Goal: Information Seeking & Learning: Learn about a topic

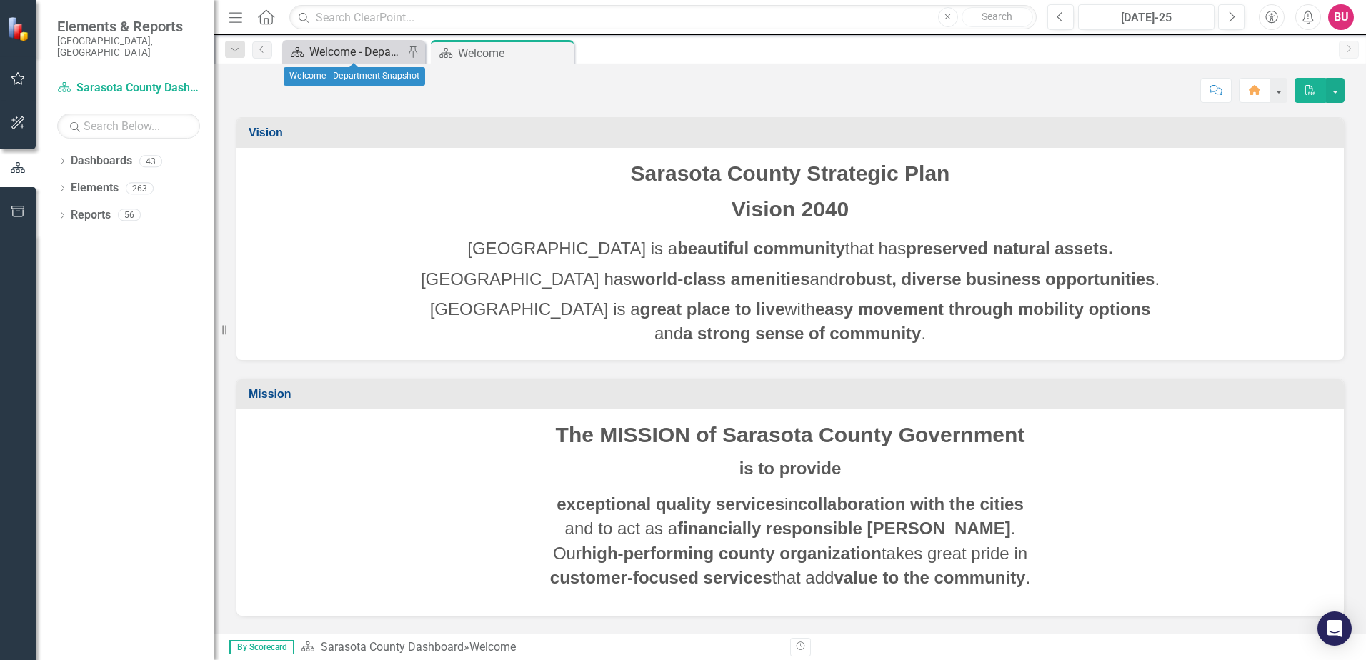
click at [319, 51] on div "Welcome - Department Snapshot" at bounding box center [356, 52] width 94 height 18
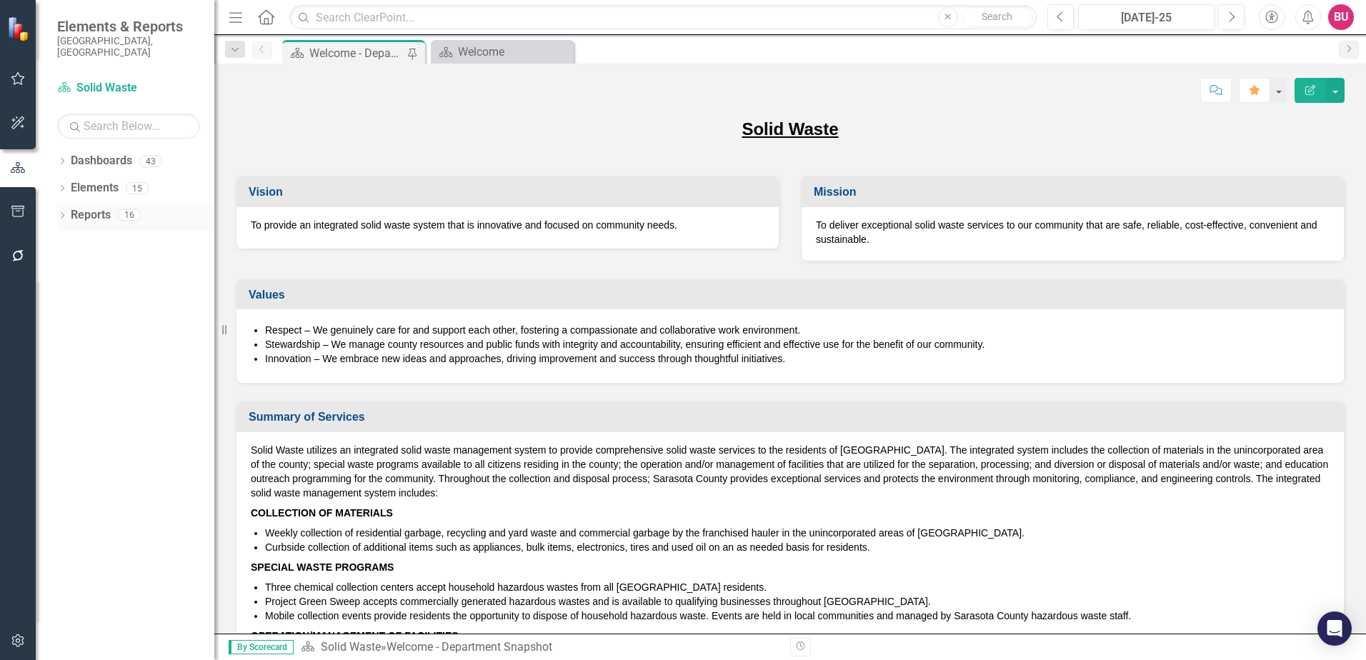
click at [65, 211] on div "Dropdown" at bounding box center [62, 217] width 10 height 12
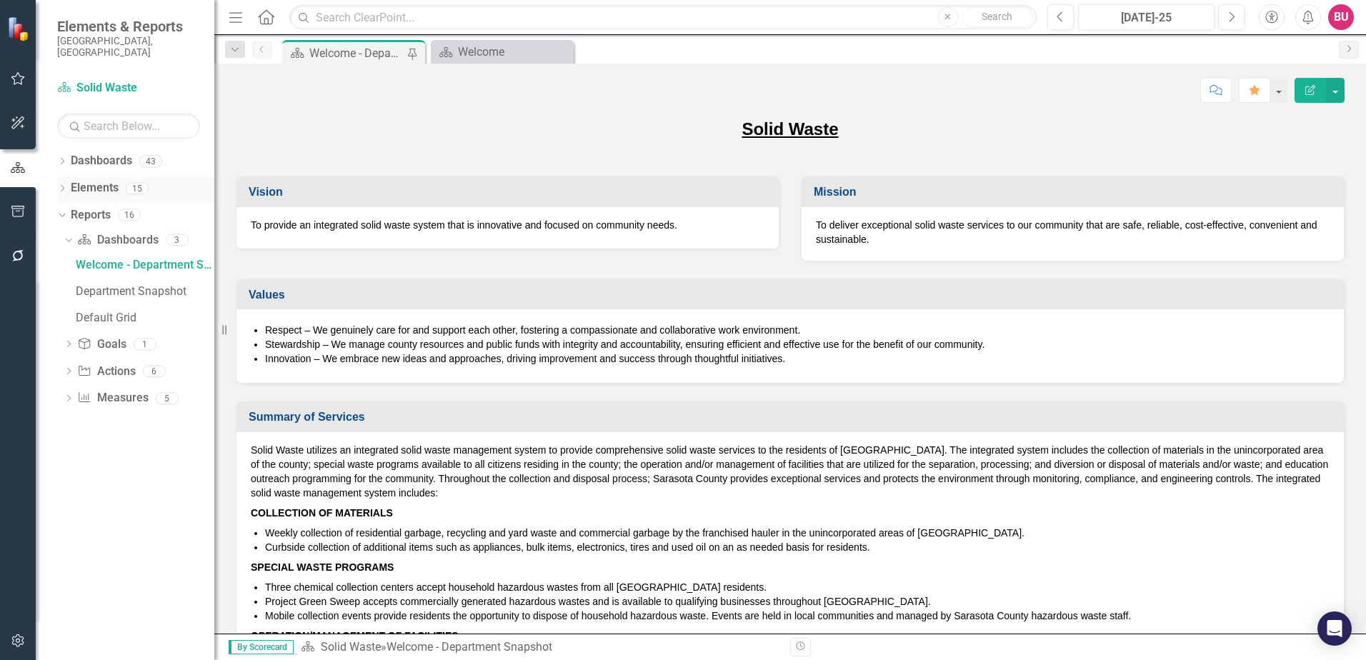
click at [62, 185] on icon at bounding box center [63, 188] width 4 height 6
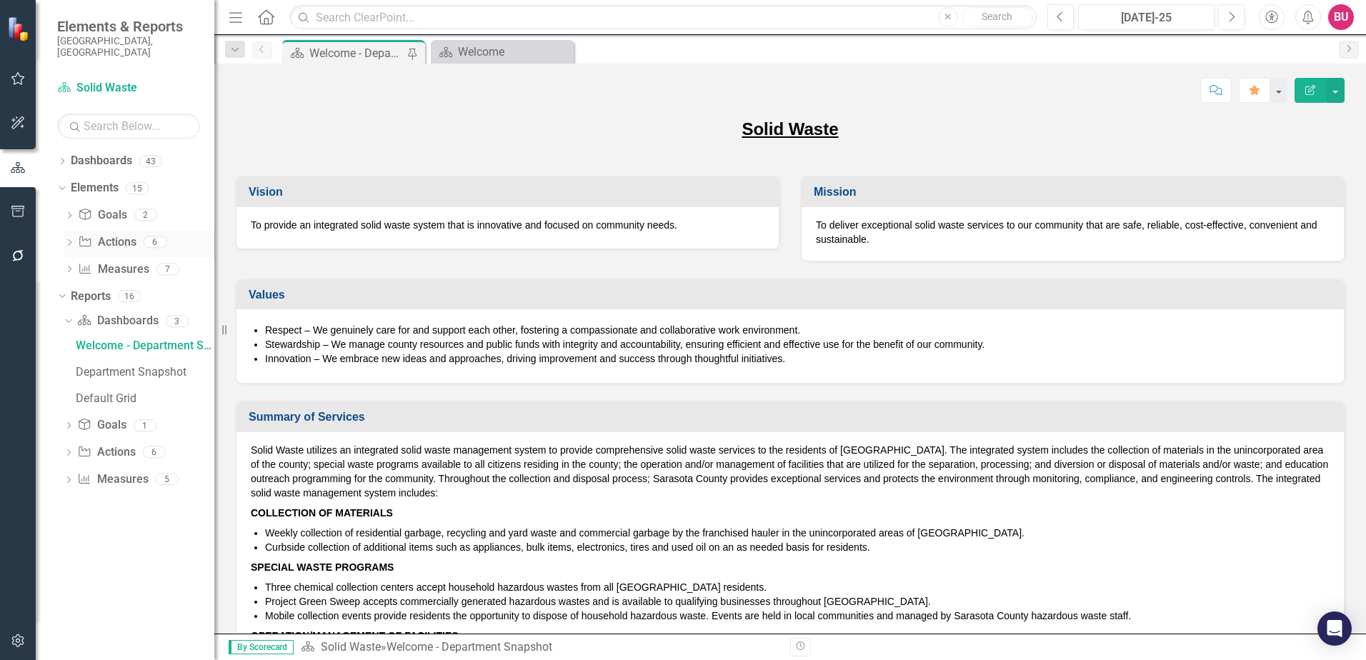
click at [68, 240] on icon "Dropdown" at bounding box center [69, 244] width 10 height 8
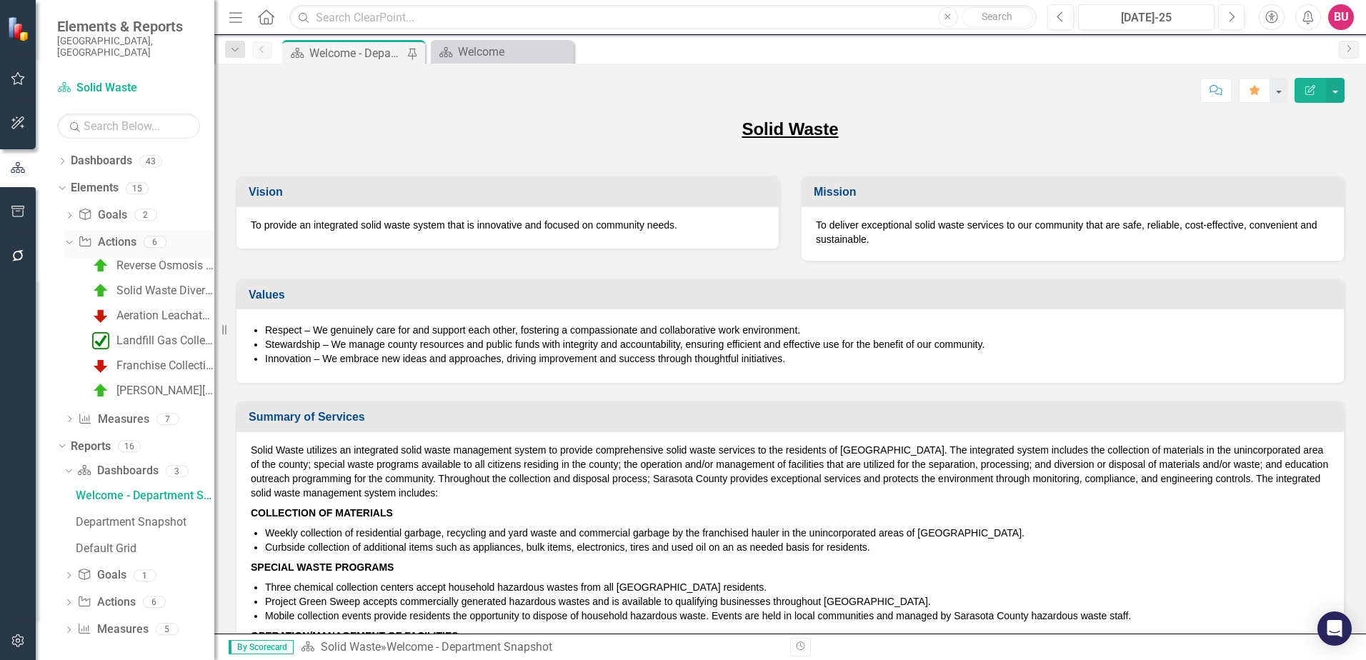
click at [103, 234] on link "Action Actions" at bounding box center [107, 242] width 58 height 16
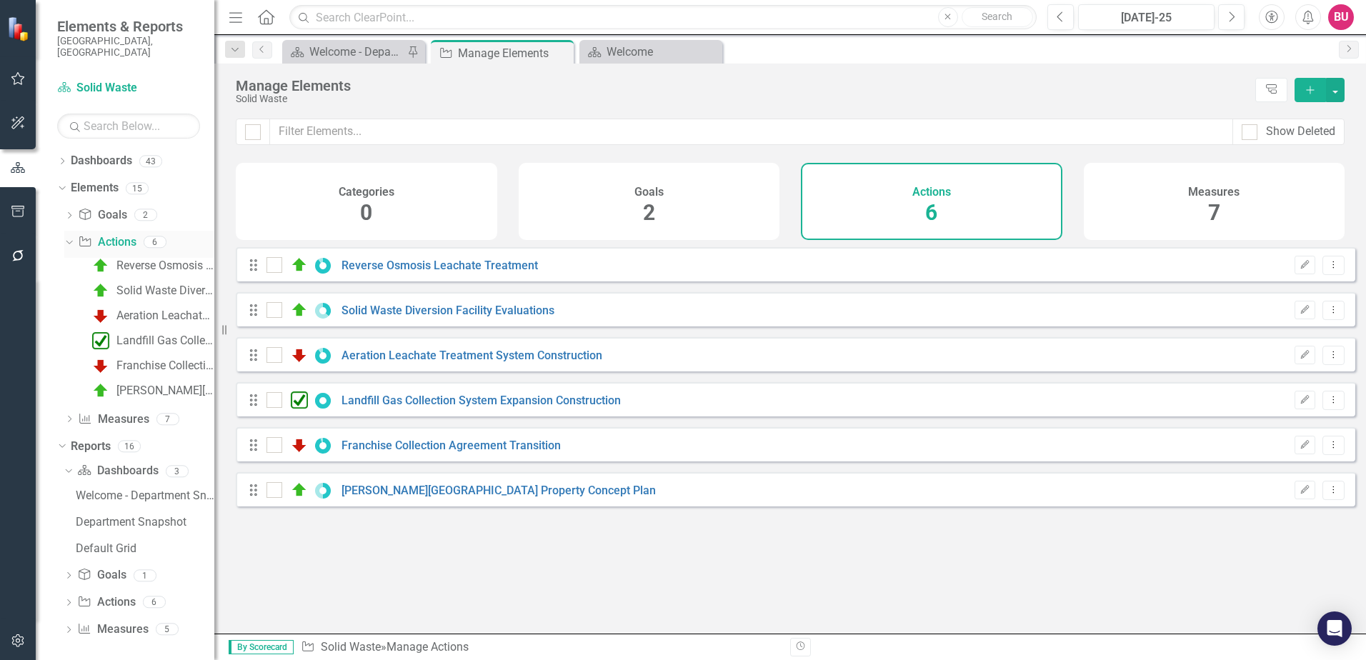
checkbox input "false"
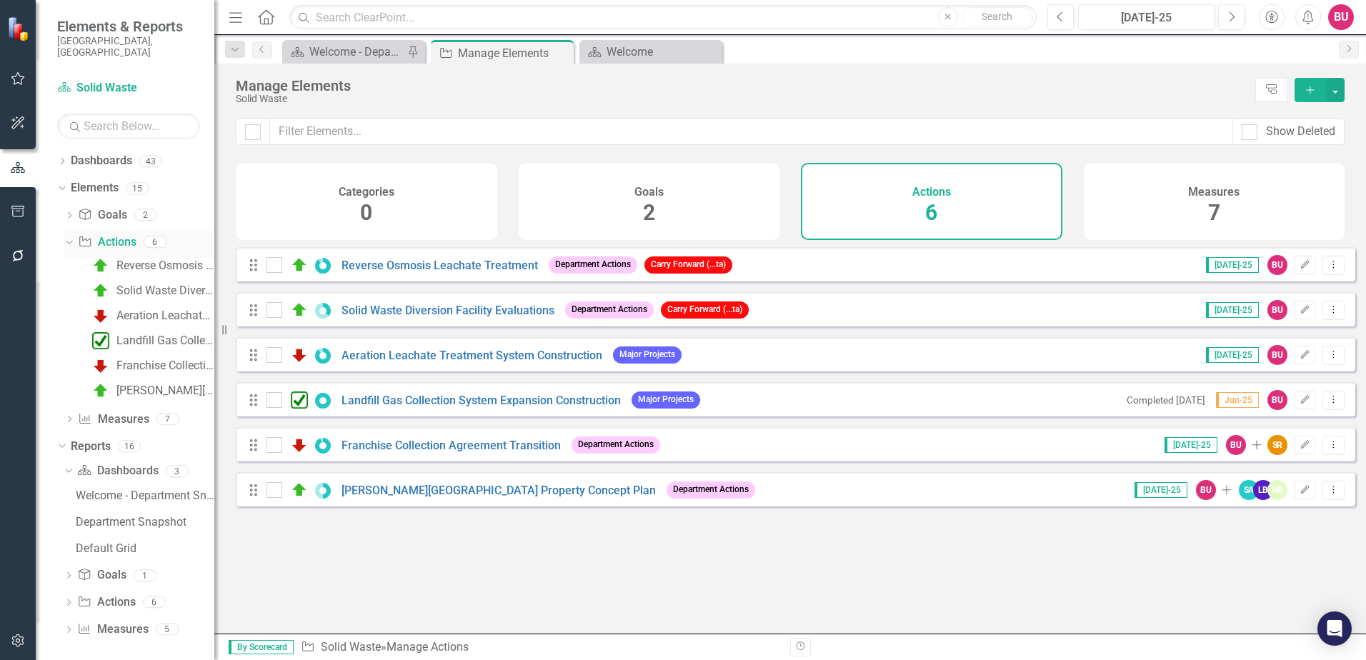
click at [66, 237] on icon "Dropdown" at bounding box center [68, 242] width 8 height 10
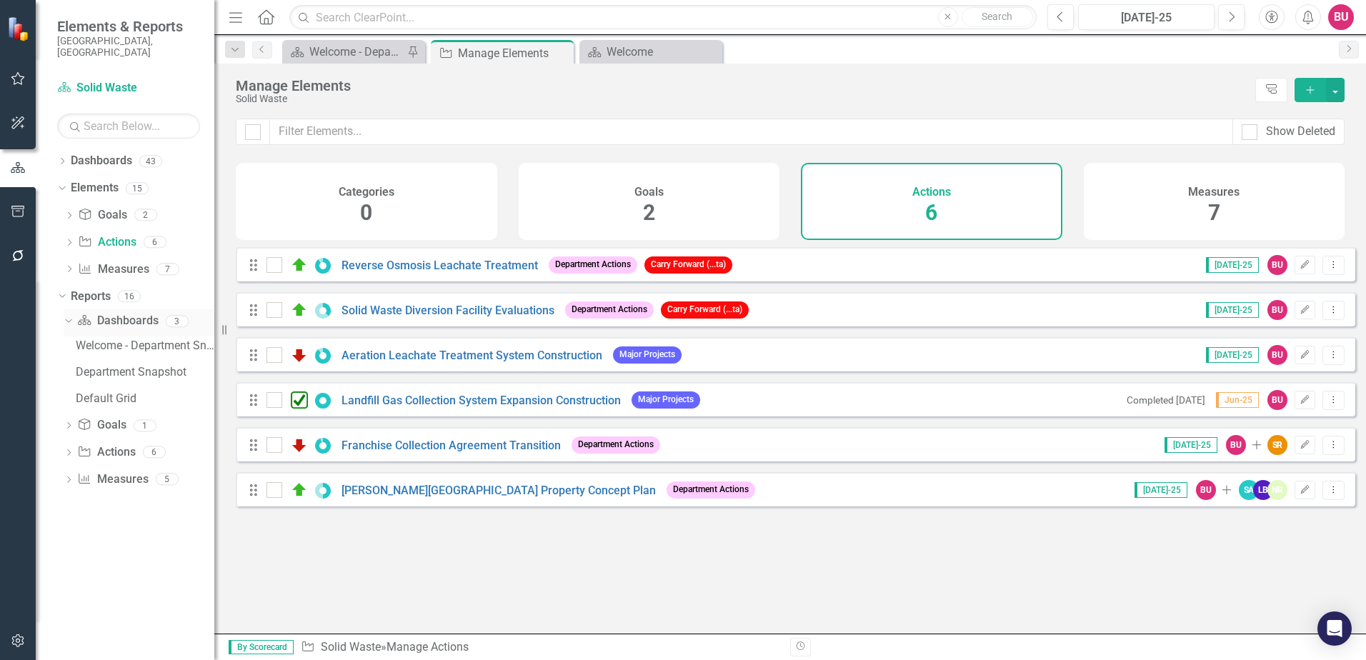
click at [89, 314] on icon "Dashboard" at bounding box center [84, 319] width 14 height 11
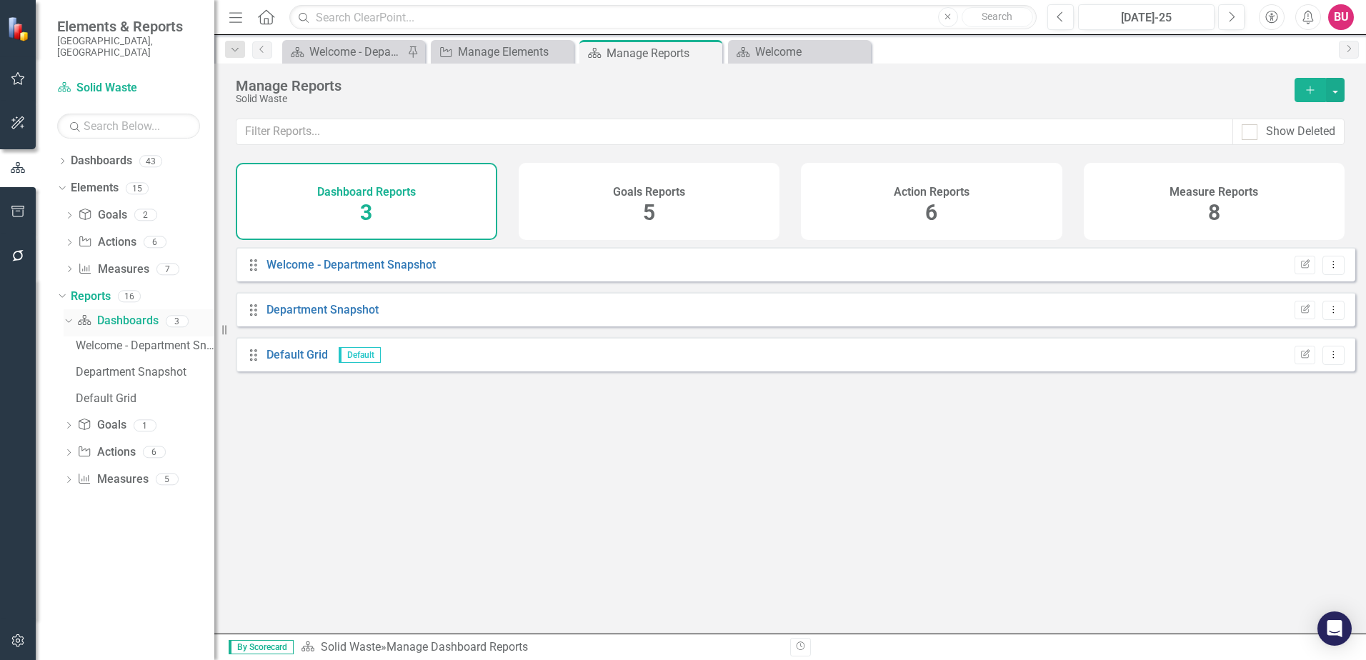
click at [66, 316] on icon "Dropdown" at bounding box center [67, 321] width 8 height 10
click at [66, 317] on div "Dropdown" at bounding box center [69, 323] width 10 height 12
click at [117, 444] on link "Action Actions" at bounding box center [106, 452] width 58 height 16
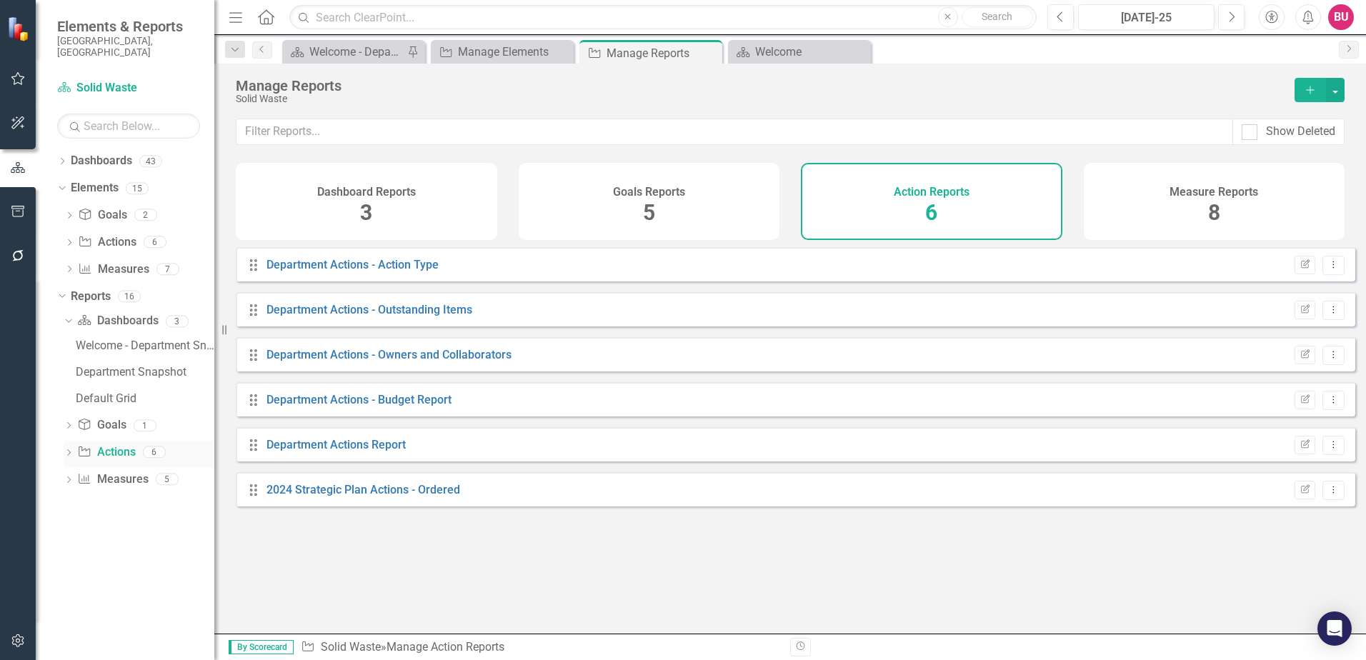
click at [71, 450] on icon "Dropdown" at bounding box center [69, 454] width 10 height 8
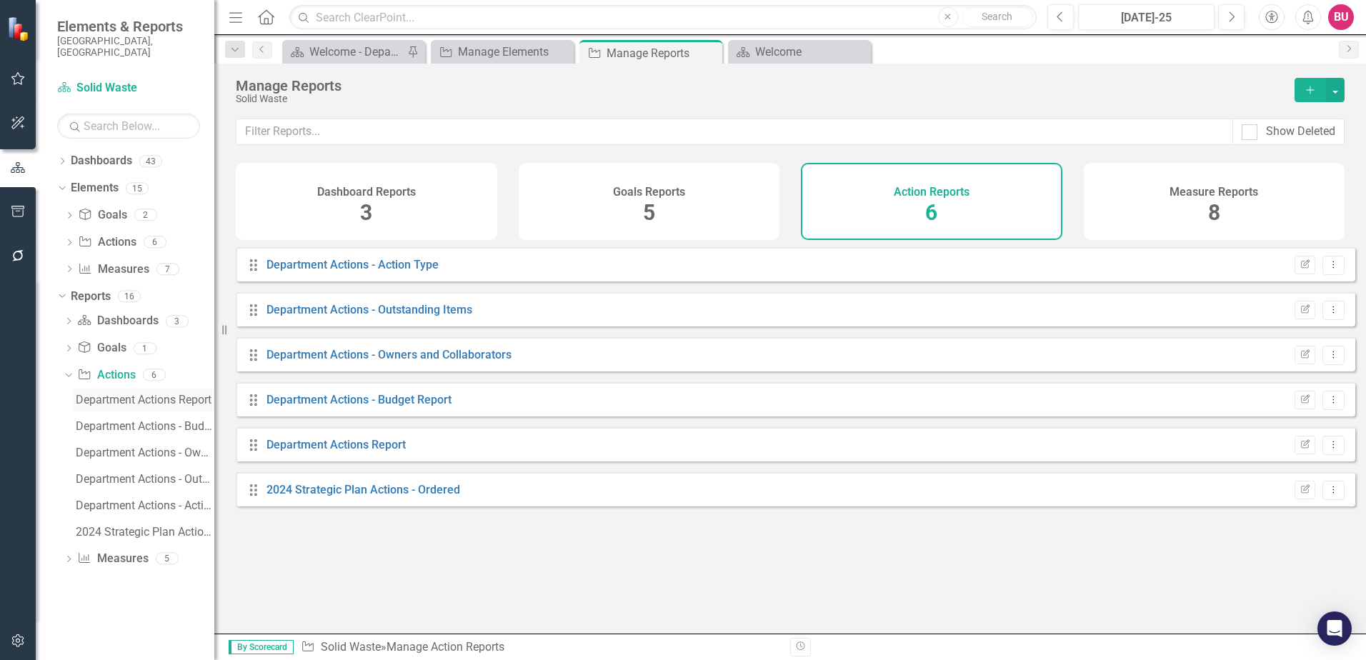
click at [99, 394] on div "Department Actions Report" at bounding box center [145, 400] width 139 height 13
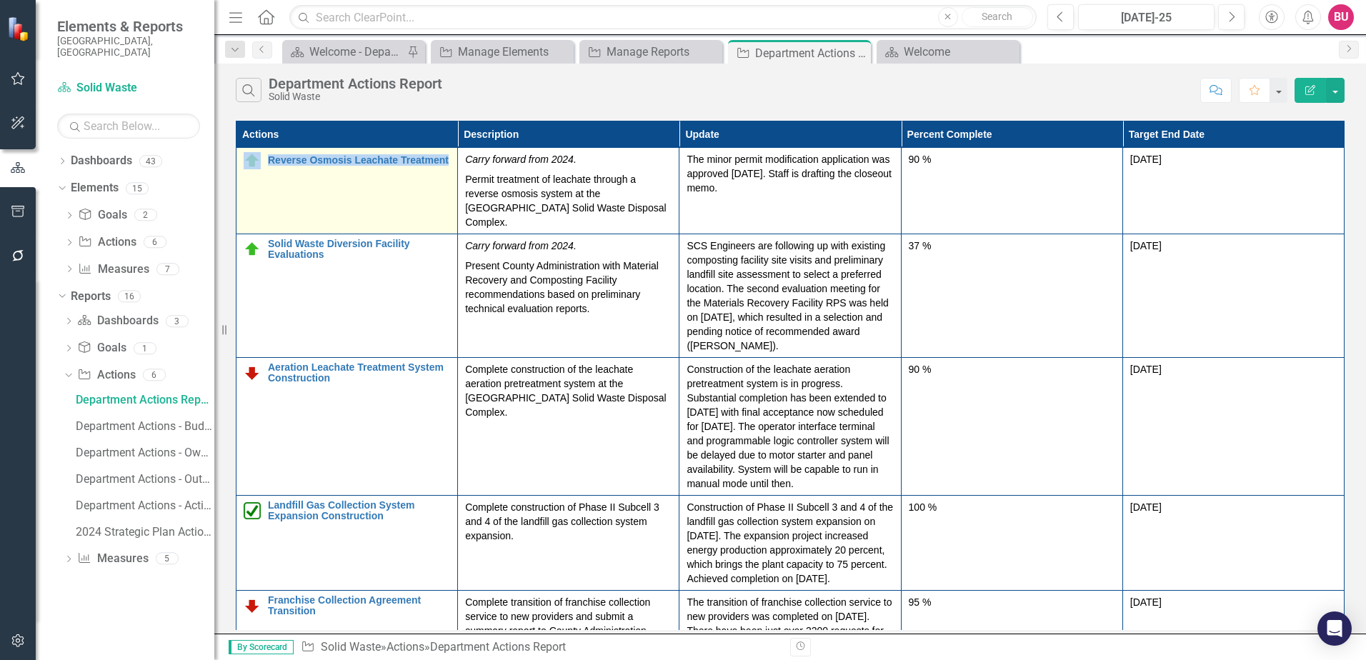
drag, startPoint x: 263, startPoint y: 161, endPoint x: 450, endPoint y: 174, distance: 187.7
click at [450, 174] on td "Reverse Osmosis Leachate Treatment Edit Edit Action Link Open Element" at bounding box center [348, 191] width 222 height 86
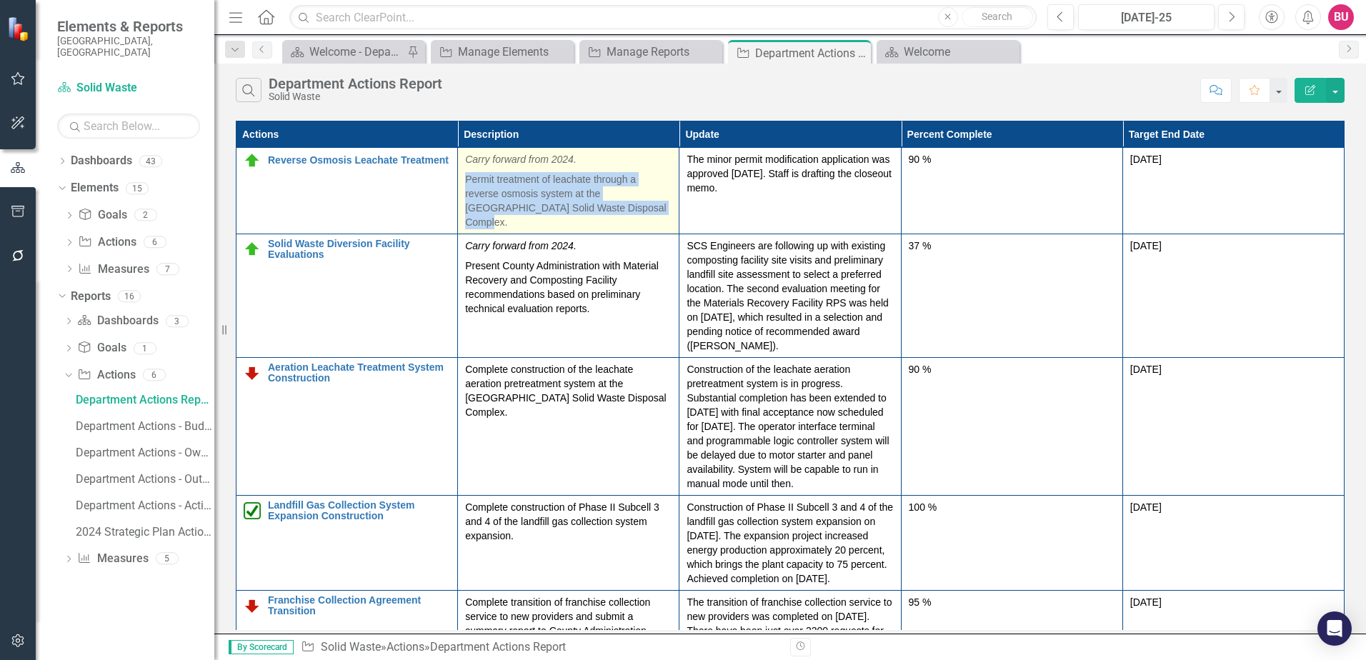
drag, startPoint x: 467, startPoint y: 180, endPoint x: 611, endPoint y: 214, distance: 148.4
click at [611, 214] on p "Permit treatment of leachate through a reverse osmosis system at the [GEOGRAPHI…" at bounding box center [568, 199] width 207 height 60
copy p "Permit treatment of leachate through a reverse osmosis system at the [GEOGRAPHI…"
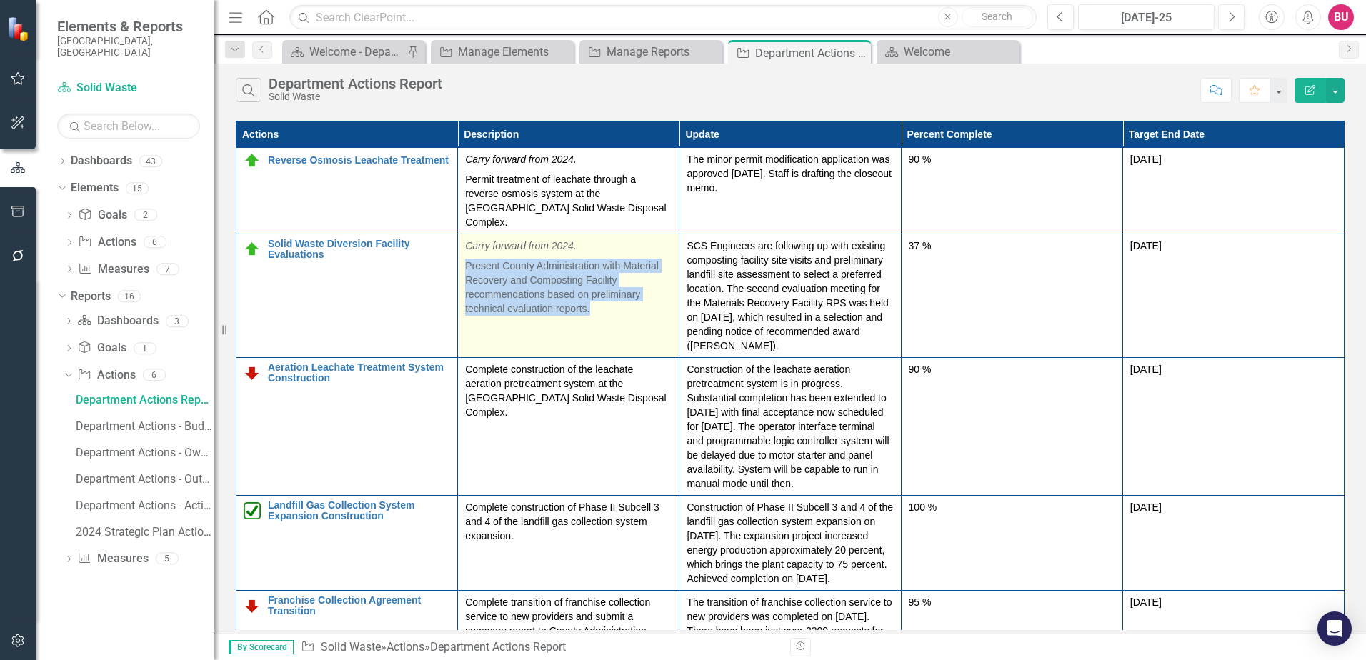
drag, startPoint x: 464, startPoint y: 253, endPoint x: 597, endPoint y: 291, distance: 138.2
click at [597, 291] on td "Carry forward from 2024. Present County Administration with Material Recovery a…" at bounding box center [569, 296] width 222 height 124
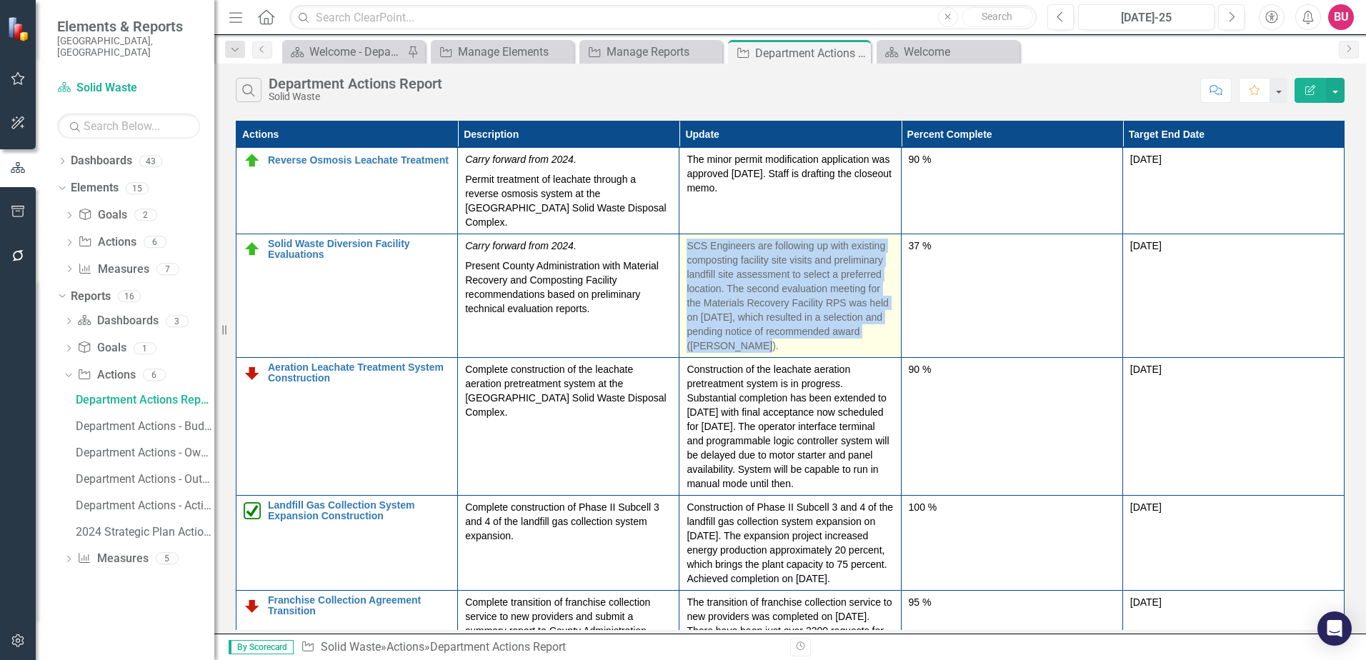
drag, startPoint x: 687, startPoint y: 230, endPoint x: 730, endPoint y: 329, distance: 107.8
click at [730, 329] on p "SCS Engineers are following up with existing composting facility site visits an…" at bounding box center [790, 296] width 207 height 114
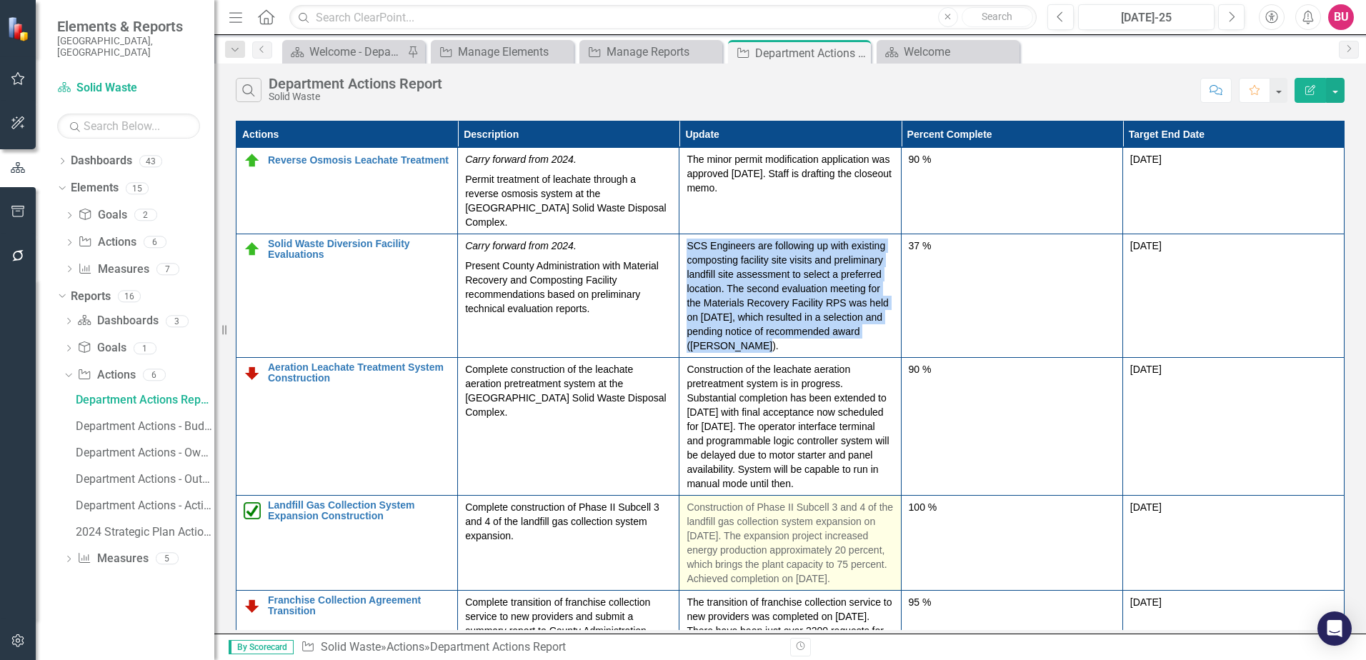
copy p "SCS Engineers are following up with existing composting facility site visits an…"
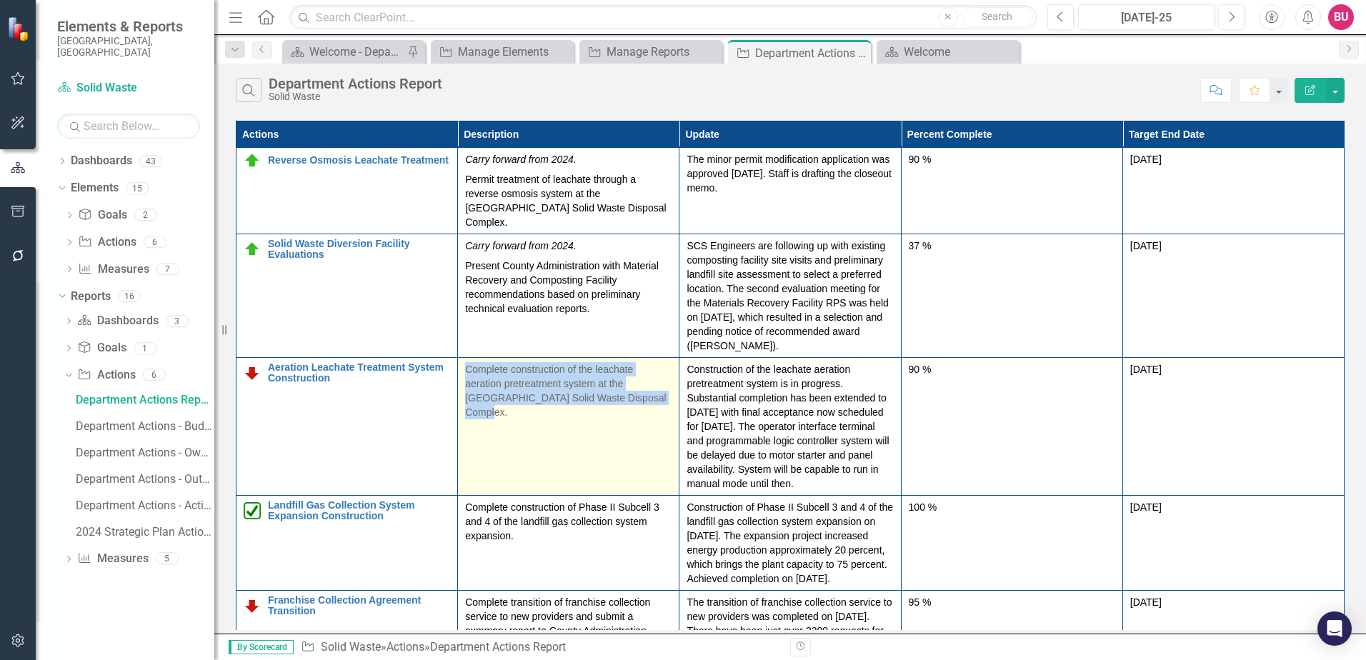
drag, startPoint x: 467, startPoint y: 357, endPoint x: 645, endPoint y: 386, distance: 180.2
click at [645, 386] on p "Complete construction of the leachate aeration pretreatment system at the [GEOG…" at bounding box center [568, 390] width 207 height 57
copy p "Complete construction of the leachate aeration pretreatment system at the [GEOG…"
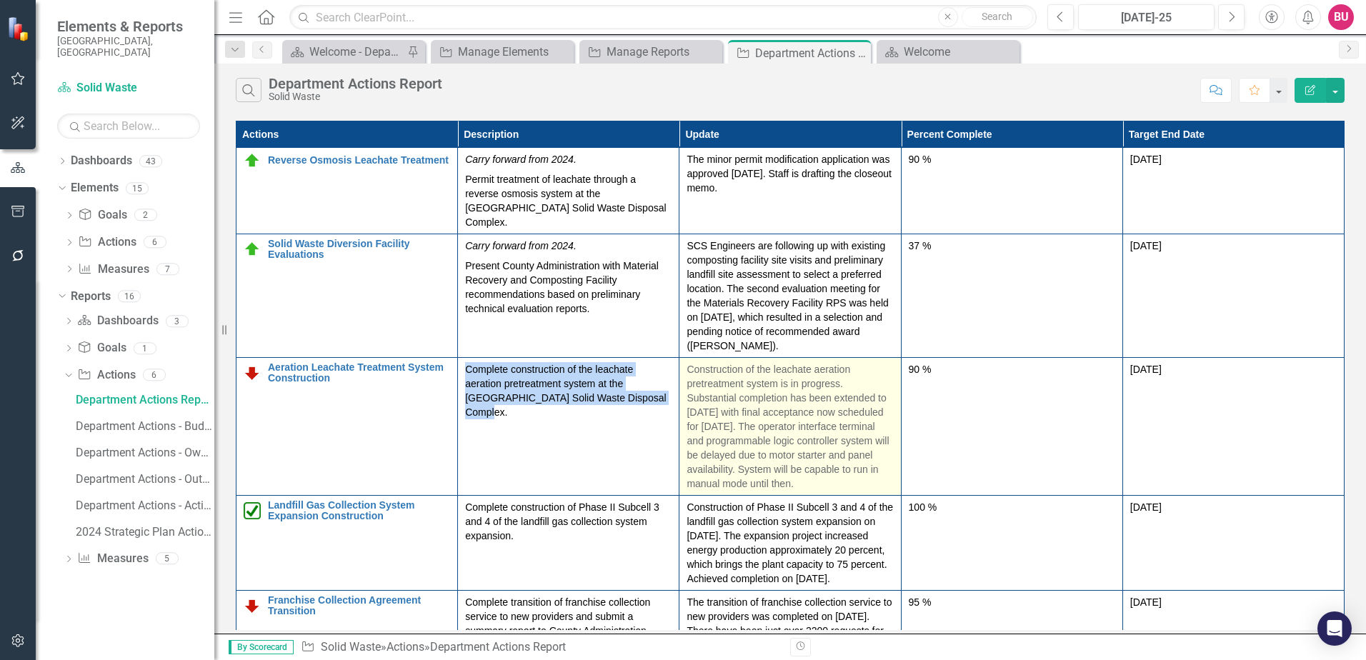
drag, startPoint x: 689, startPoint y: 356, endPoint x: 710, endPoint y: 483, distance: 129.0
click at [710, 483] on p "Construction of the leachate aeration pretreatment system is in progress. Subst…" at bounding box center [790, 426] width 207 height 129
copy p "Construction of the leachate aeration pretreatment system is in progress. Subst…"
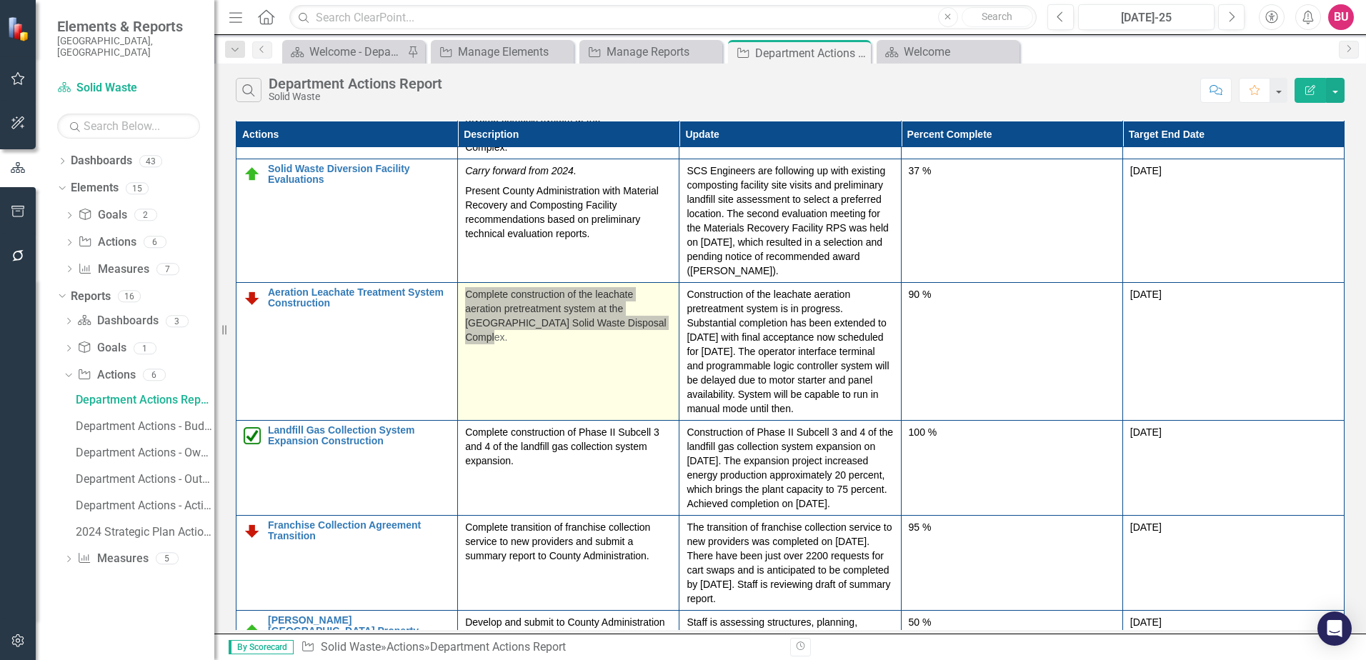
scroll to position [162, 0]
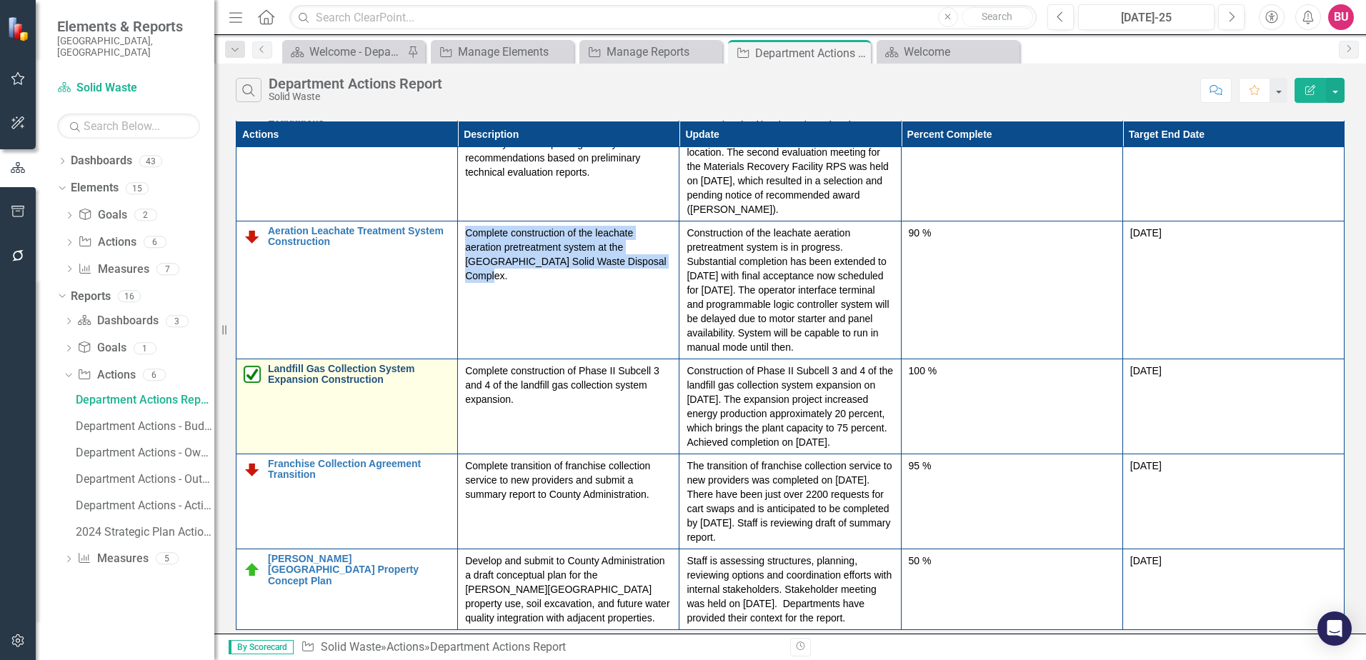
click at [380, 364] on link "Landfill Gas Collection System Expansion Construction" at bounding box center [359, 375] width 182 height 22
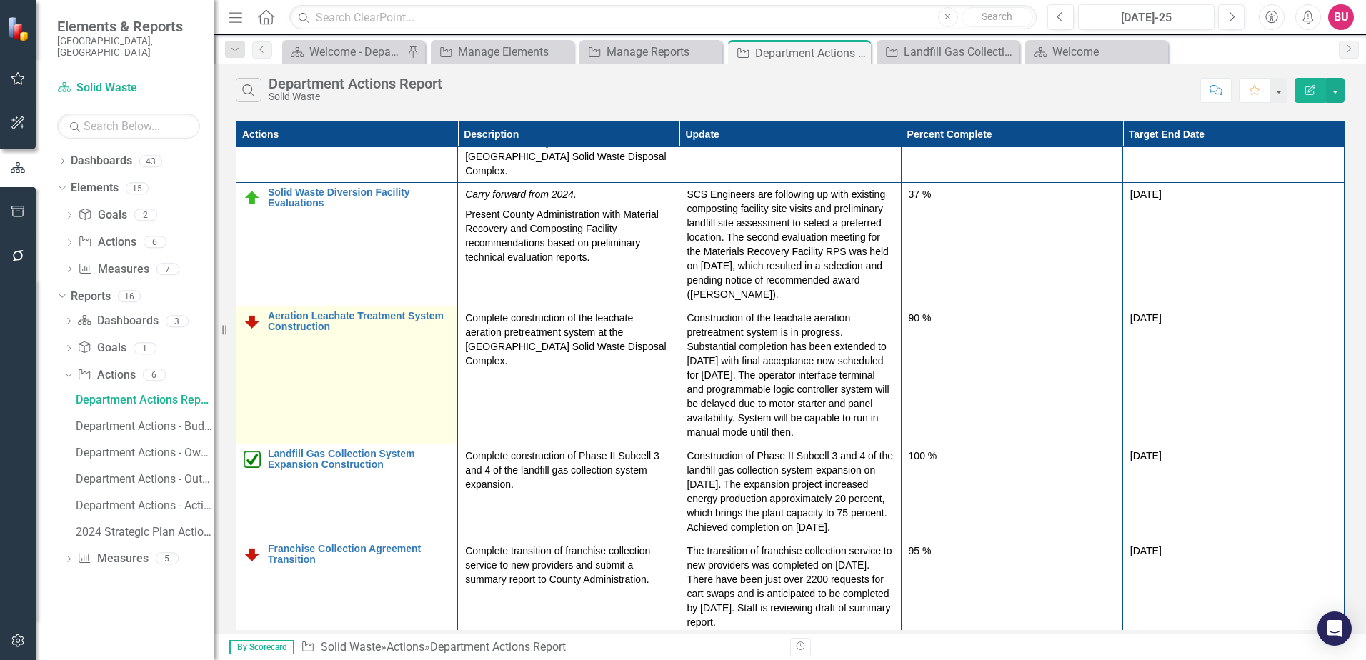
scroll to position [143, 0]
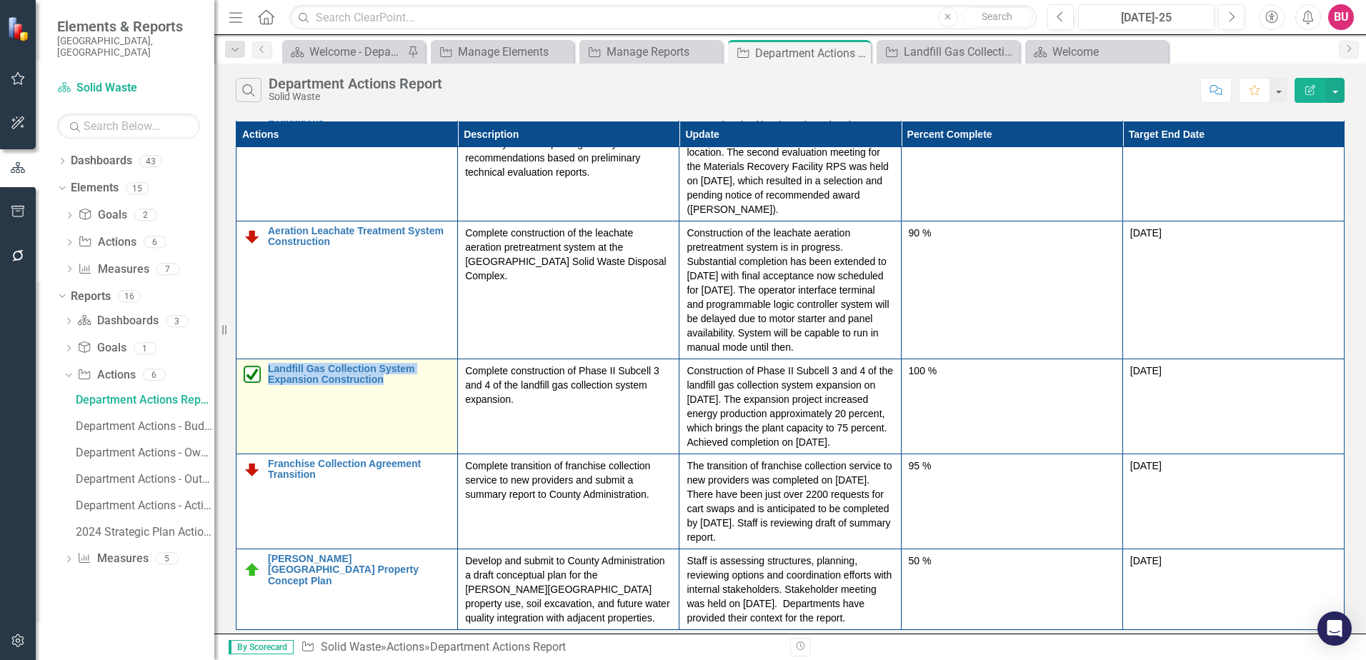
drag, startPoint x: 266, startPoint y: 358, endPoint x: 393, endPoint y: 382, distance: 129.4
click at [393, 382] on td "Landfill Gas Collection System Expansion Construction Edit Edit Action Link Ope…" at bounding box center [348, 406] width 222 height 95
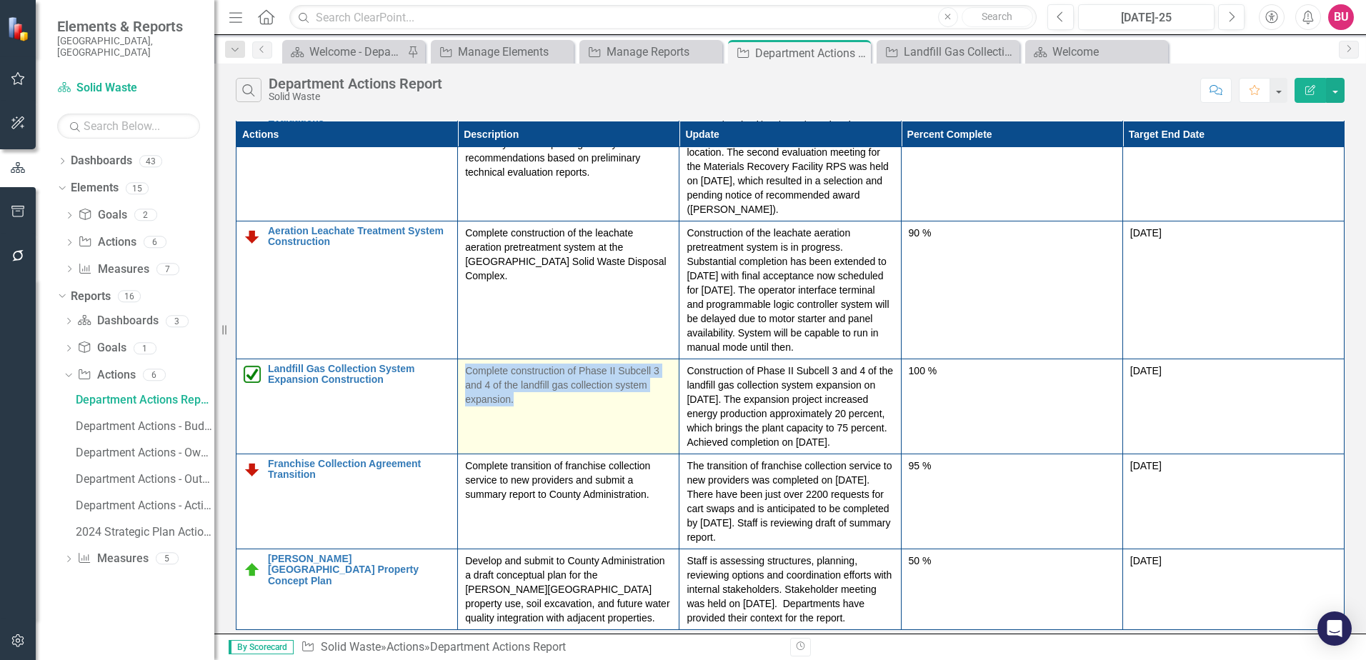
drag, startPoint x: 393, startPoint y: 382, endPoint x: 563, endPoint y: 394, distance: 170.5
click at [563, 394] on p "Complete construction of Phase II Subcell 3 and 4 of the landfill gas collectio…" at bounding box center [568, 385] width 207 height 43
copy p "Complete construction of Phase II Subcell 3 and 4 of the landfill gas collectio…"
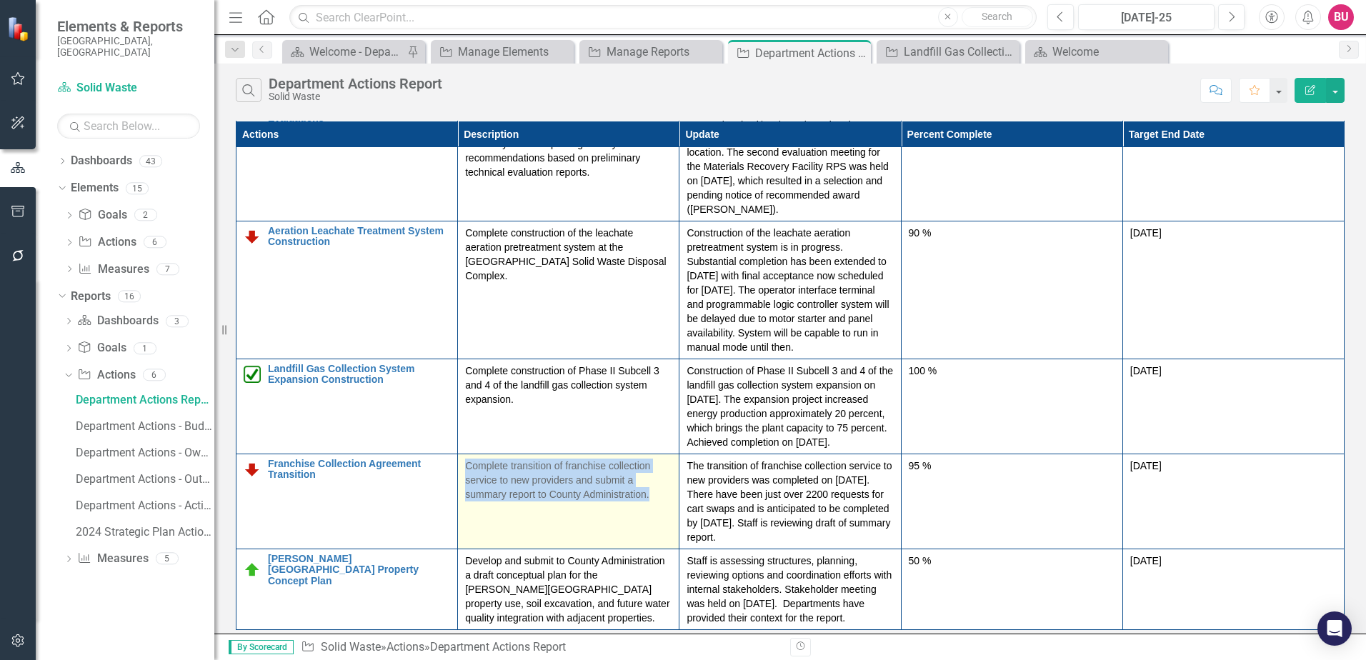
drag, startPoint x: 465, startPoint y: 454, endPoint x: 652, endPoint y: 482, distance: 189.2
click at [652, 482] on p "Complete transition of franchise collection service to new providers and submit…" at bounding box center [568, 480] width 207 height 43
copy p "Complete transition of franchise collection service to new providers and submit…"
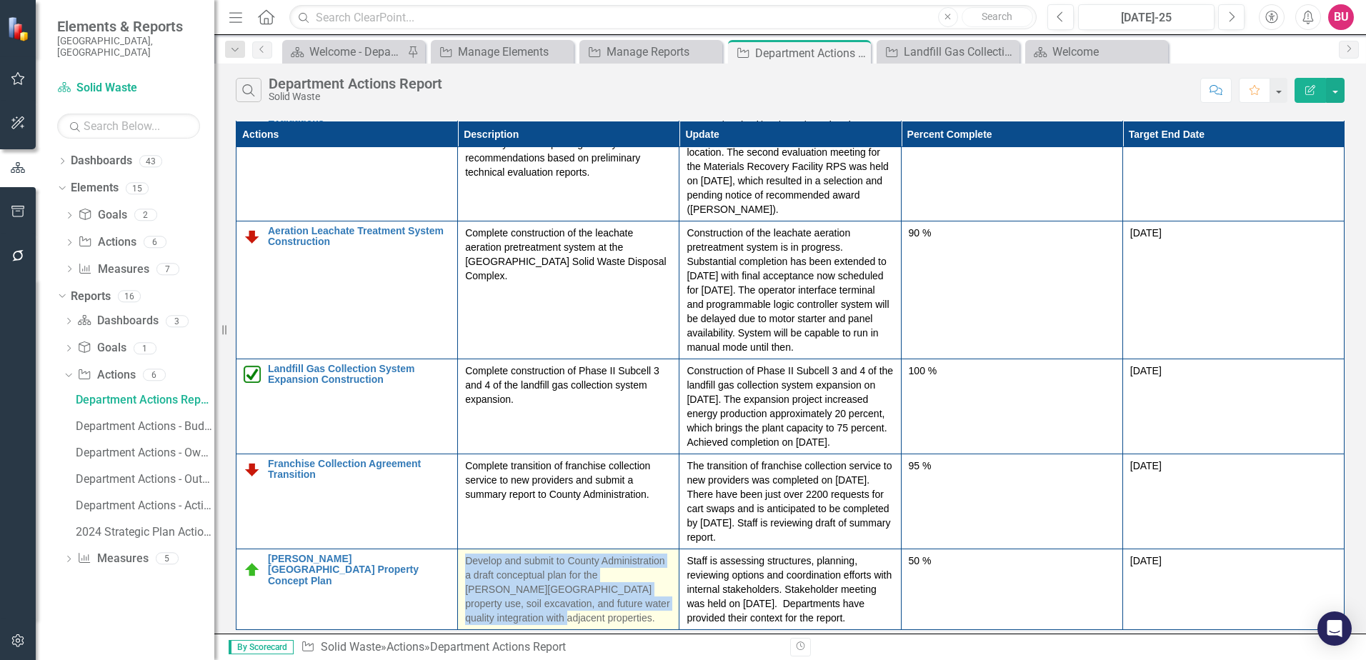
drag, startPoint x: 467, startPoint y: 547, endPoint x: 660, endPoint y: 600, distance: 199.4
click at [660, 600] on td "Develop and submit to County Administration a draft conceptual plan for the [PE…" at bounding box center [569, 590] width 222 height 81
copy p "Develop and submit to County Administration a draft conceptual plan for the [PE…"
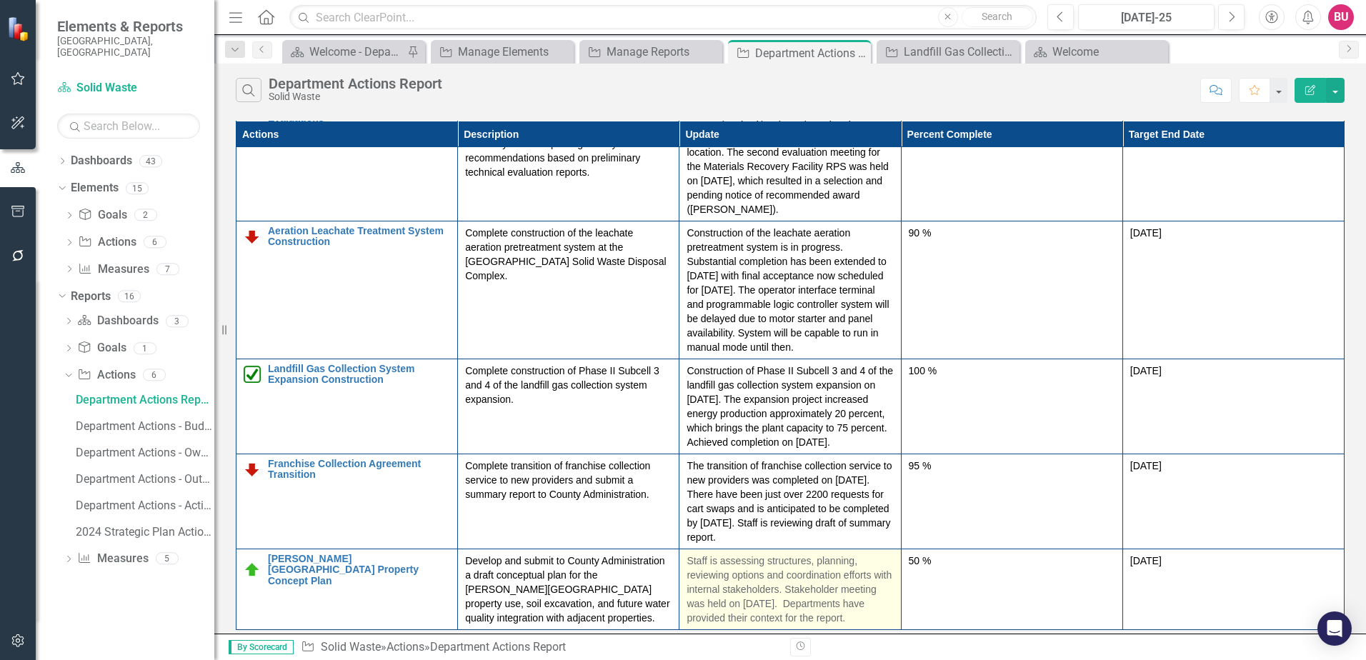
click at [685, 550] on td "Staff is assessing structures, planning, reviewing options and coordination eff…" at bounding box center [791, 590] width 222 height 81
drag, startPoint x: 687, startPoint y: 550, endPoint x: 877, endPoint y: 612, distance: 199.5
click at [877, 612] on p "Staff is assessing structures, planning, reviewing options and coordination eff…" at bounding box center [790, 589] width 207 height 71
copy p "Staff is assessing structures, planning, reviewing options and coordination eff…"
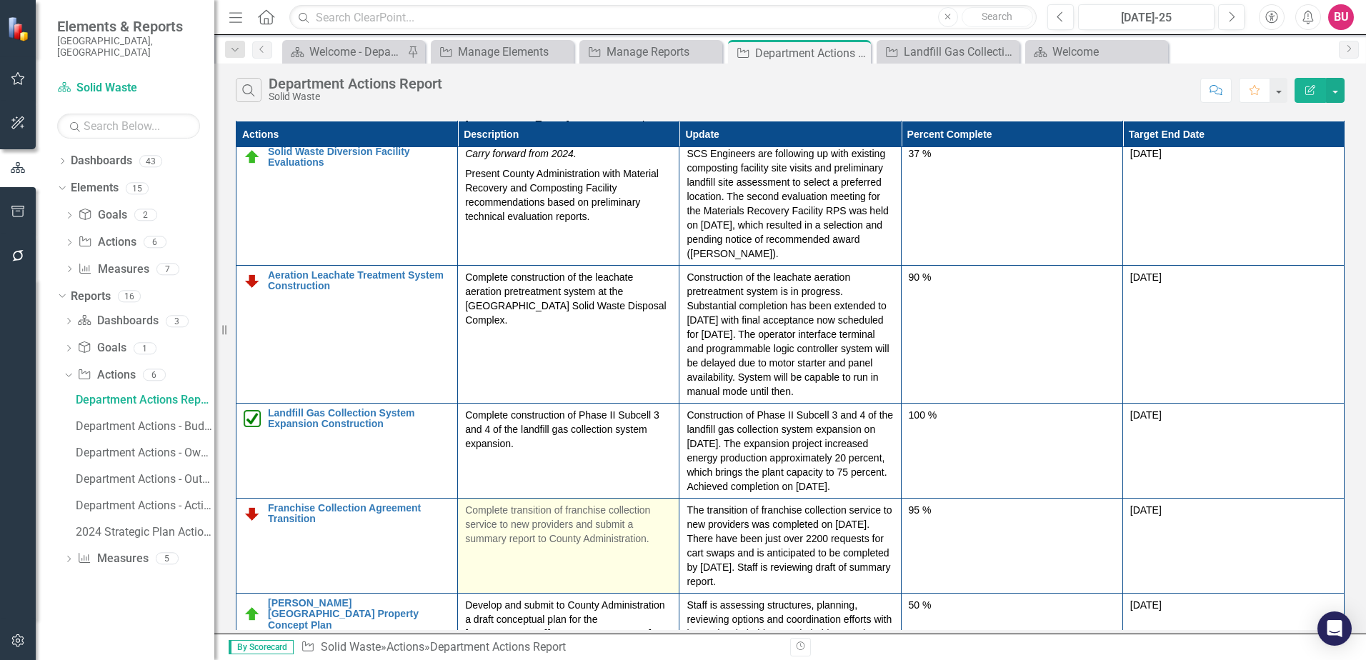
scroll to position [0, 0]
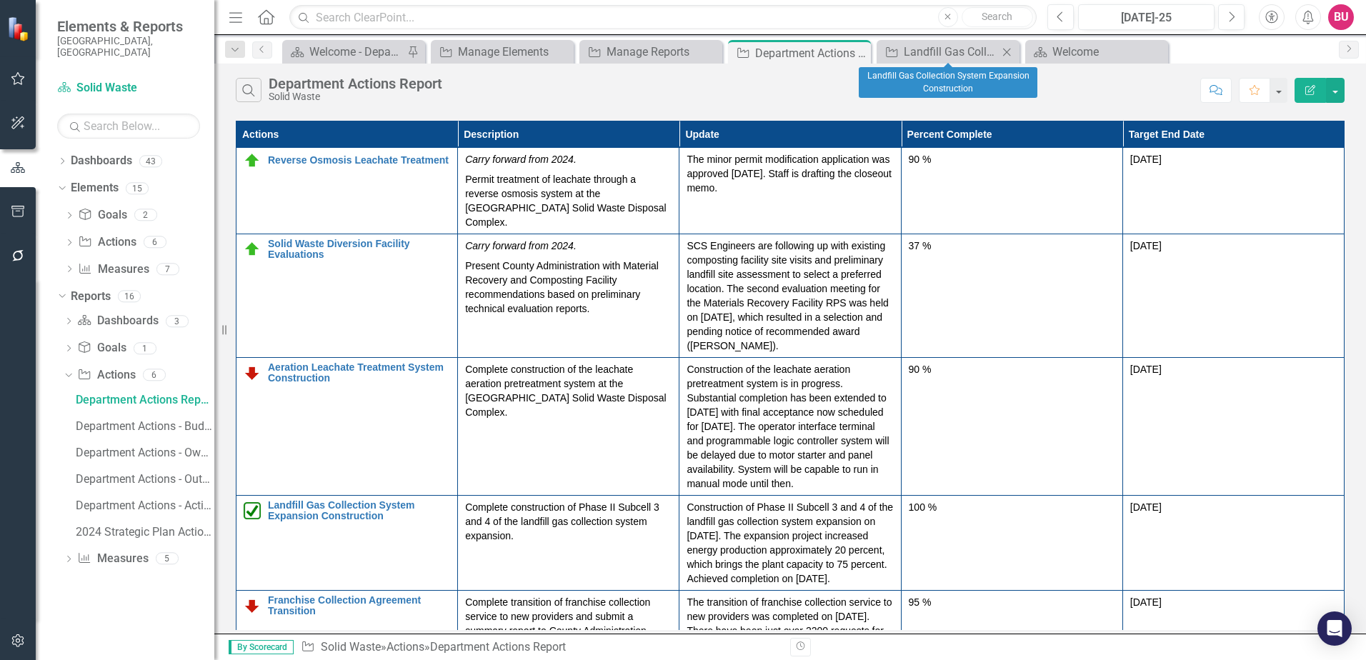
click at [1005, 51] on icon "Close" at bounding box center [1007, 51] width 14 height 11
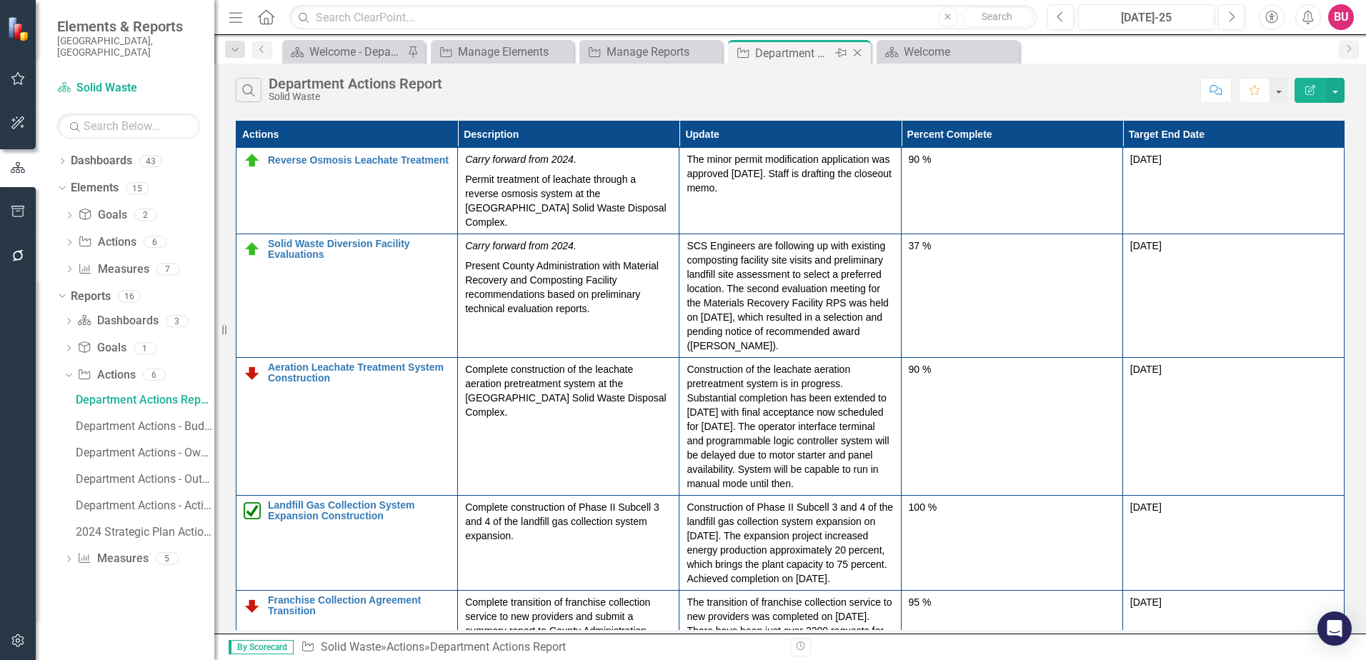
click at [858, 49] on icon "Close" at bounding box center [857, 52] width 14 height 11
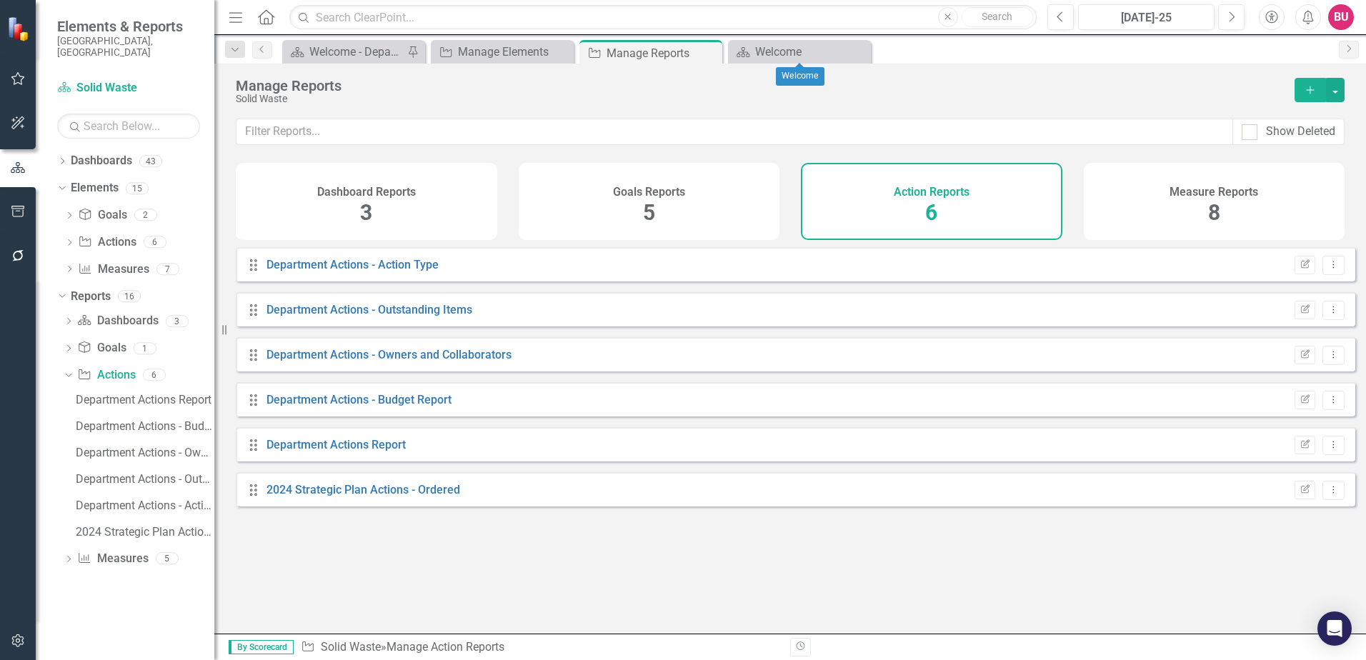
click at [0, 0] on icon "Close" at bounding box center [0, 0] width 0 height 0
click at [705, 53] on icon "Close" at bounding box center [709, 52] width 14 height 11
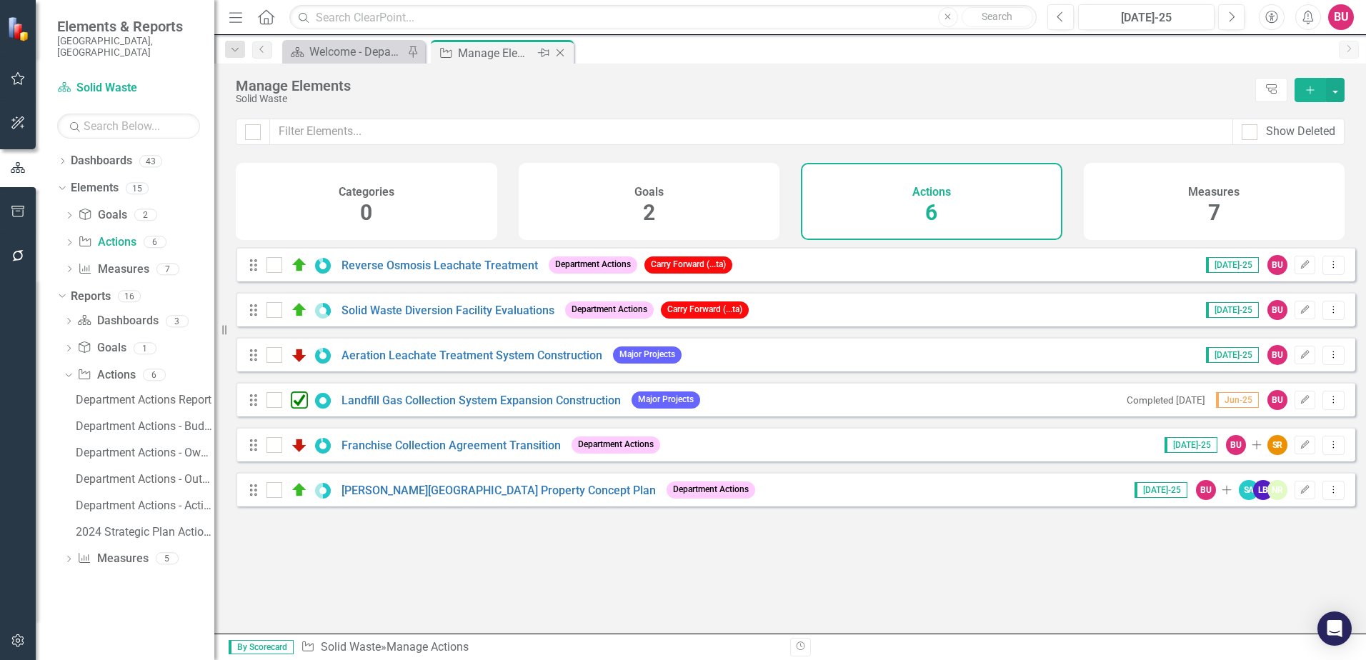
click at [562, 54] on icon "Close" at bounding box center [560, 52] width 14 height 11
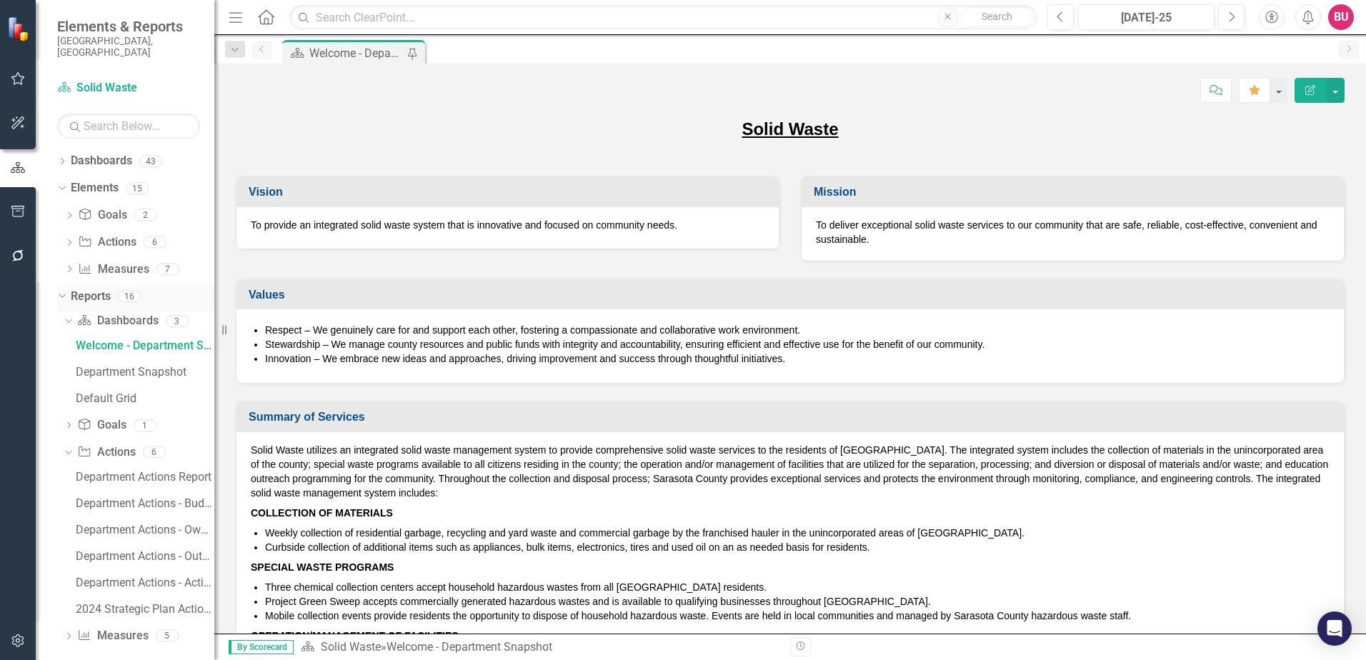
click at [59, 291] on icon "Dropdown" at bounding box center [60, 296] width 8 height 10
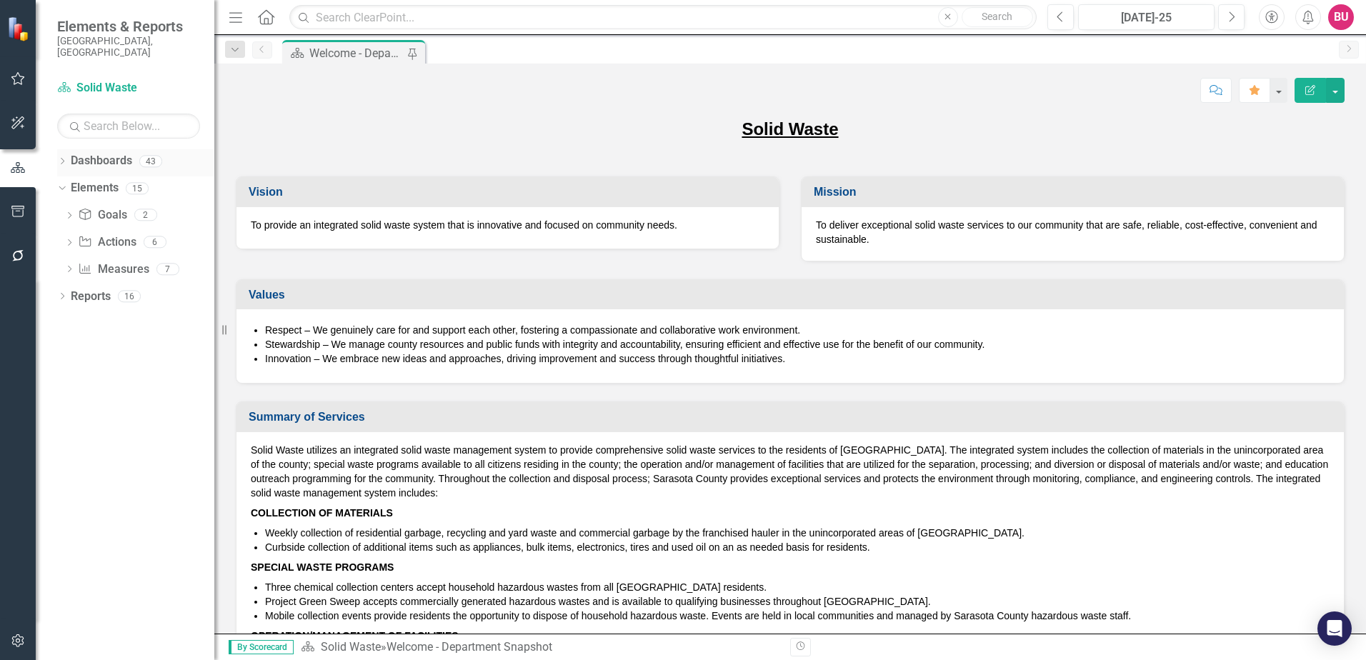
click at [61, 159] on icon "Dropdown" at bounding box center [62, 163] width 10 height 8
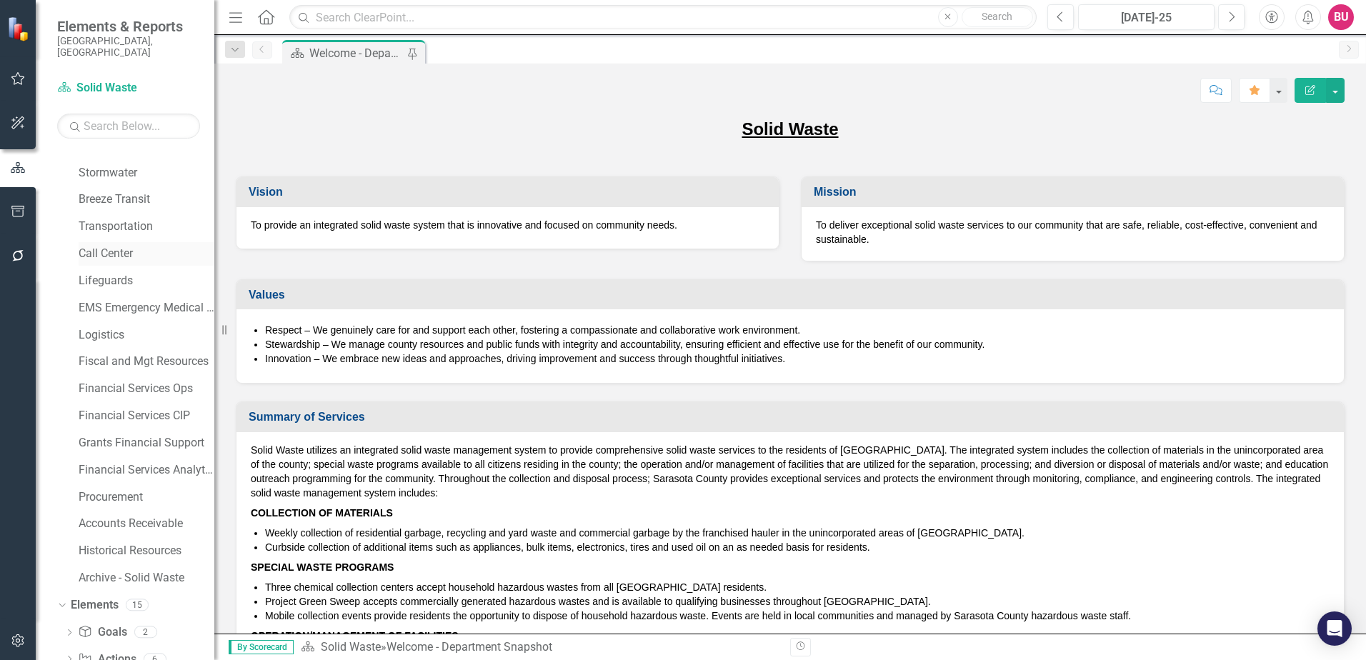
scroll to position [247, 0]
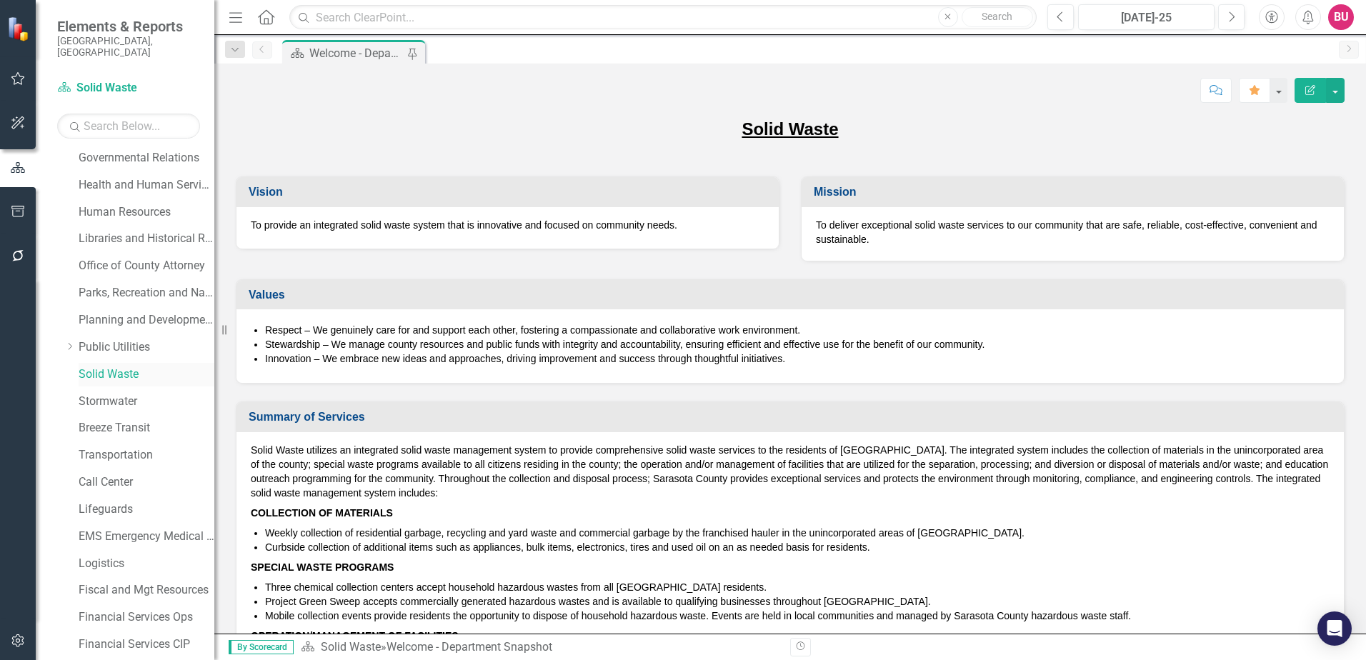
click at [102, 367] on link "Solid Waste" at bounding box center [147, 375] width 136 height 16
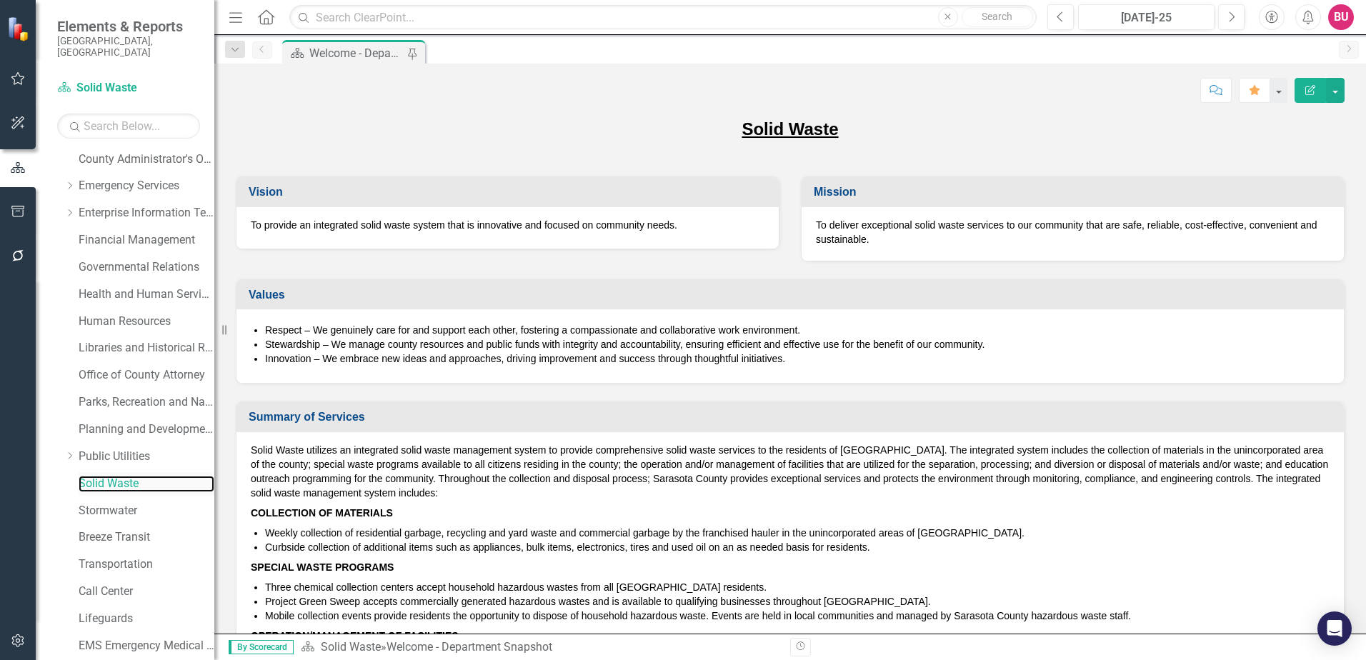
scroll to position [0, 0]
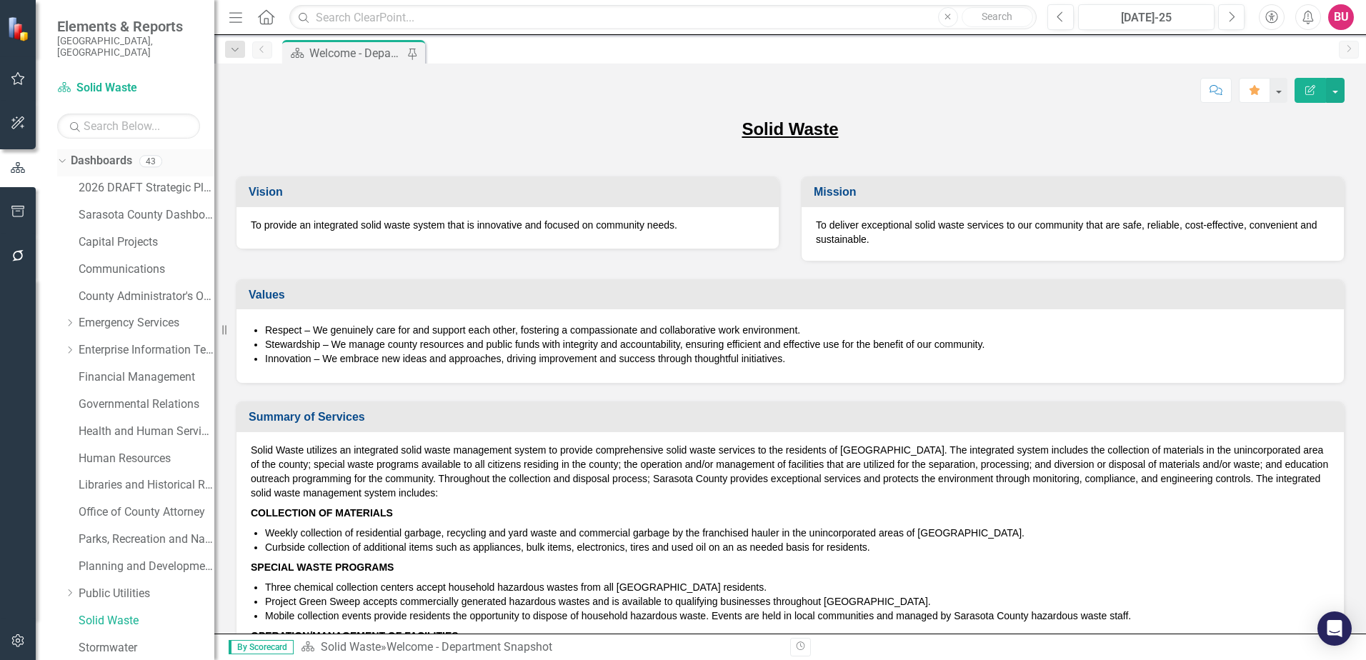
click at [62, 156] on icon "Dropdown" at bounding box center [60, 161] width 8 height 10
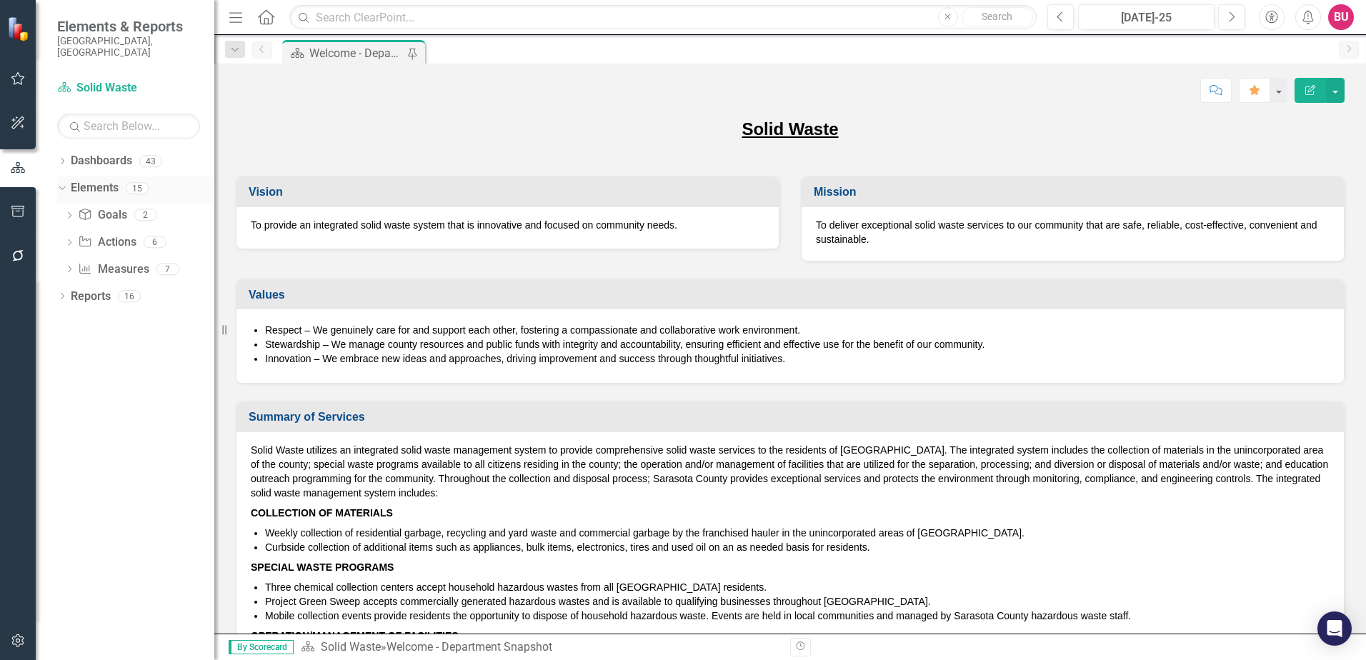
click at [63, 183] on icon "Dropdown" at bounding box center [60, 188] width 8 height 10
click at [64, 211] on div "Dropdown" at bounding box center [62, 217] width 10 height 12
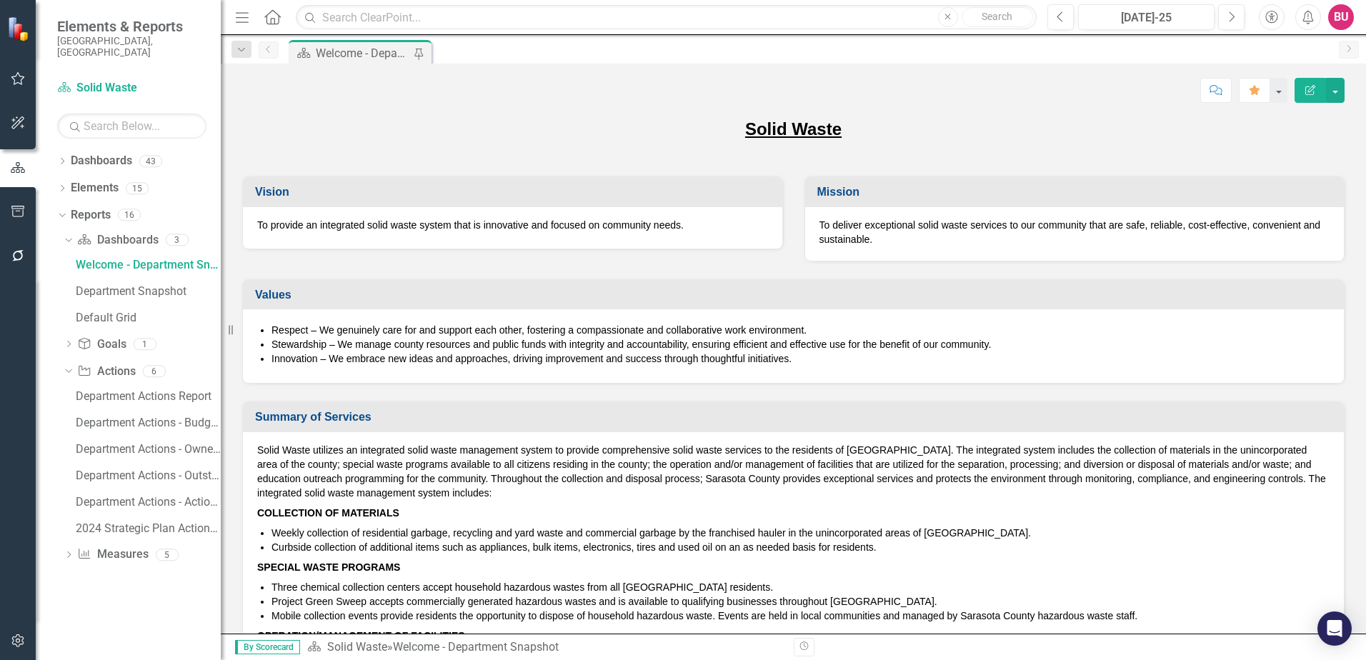
click at [221, 407] on div "Resize" at bounding box center [226, 330] width 11 height 660
click at [66, 552] on icon "Dropdown" at bounding box center [69, 556] width 10 height 8
